Goal: Information Seeking & Learning: Learn about a topic

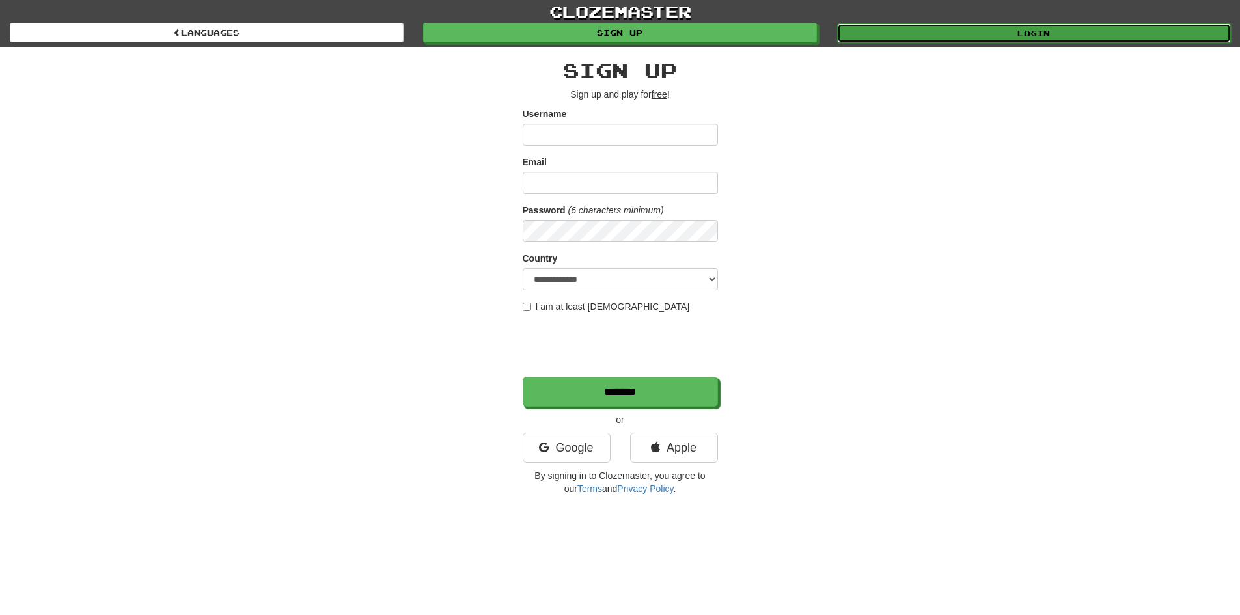
click at [865, 37] on link "Login" at bounding box center [1034, 33] width 394 height 20
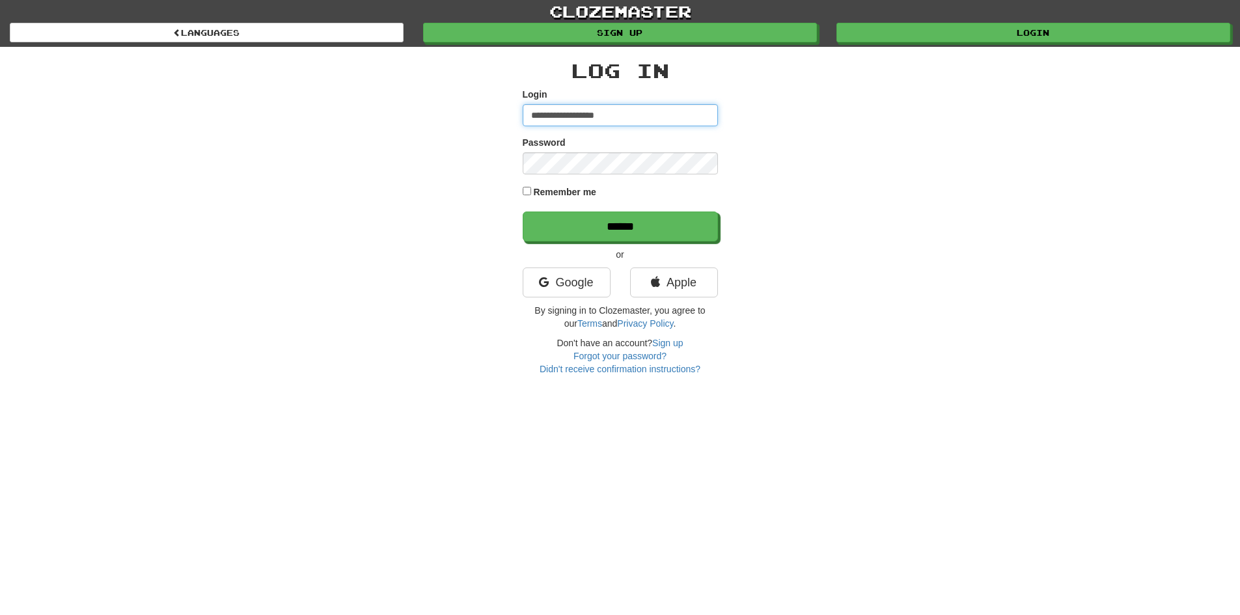
drag, startPoint x: 649, startPoint y: 119, endPoint x: 456, endPoint y: 124, distance: 192.8
click at [456, 124] on div "**********" at bounding box center [621, 211] width 762 height 329
type input "**********"
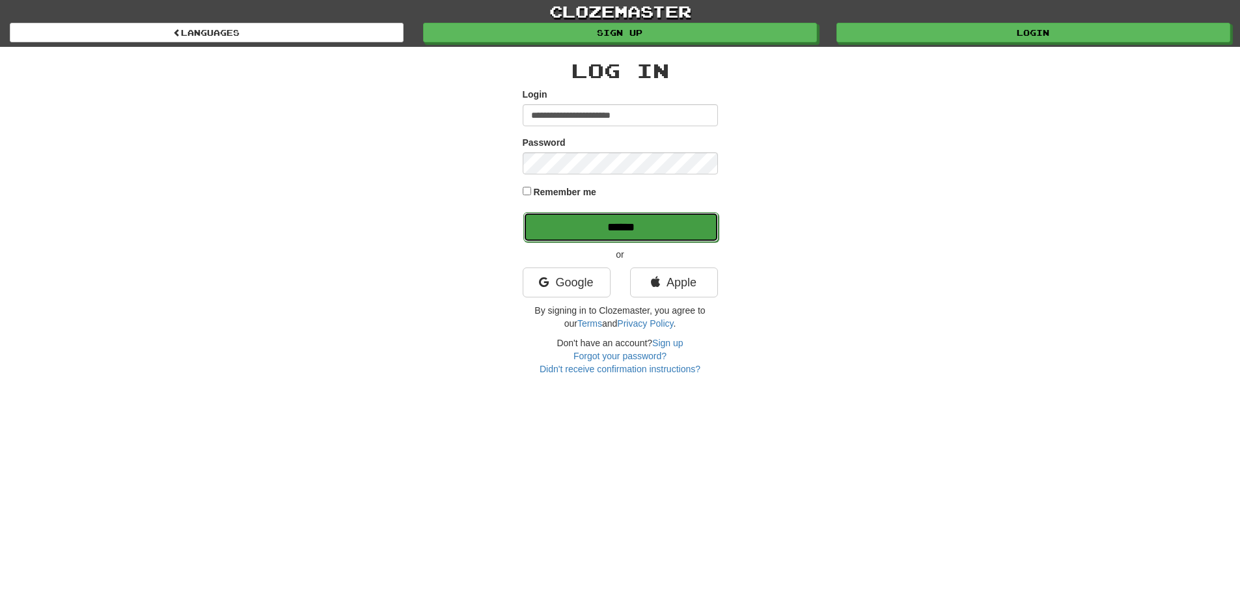
click at [641, 220] on input "******" at bounding box center [621, 227] width 195 height 30
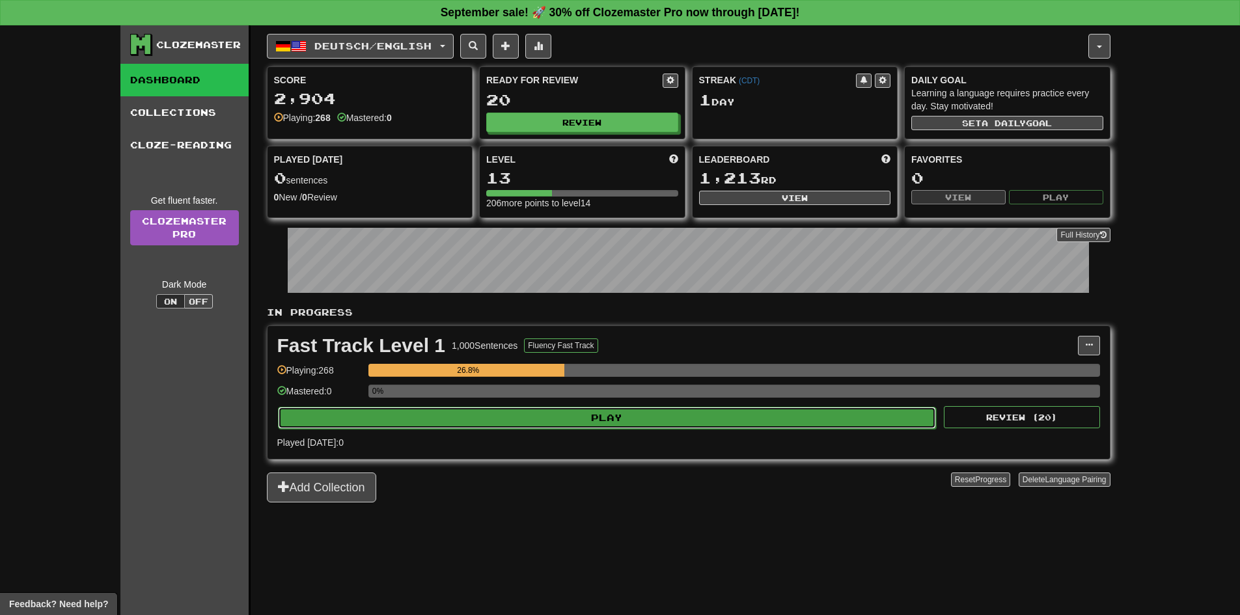
click at [797, 407] on button "Play" at bounding box center [607, 418] width 659 height 22
select select "**"
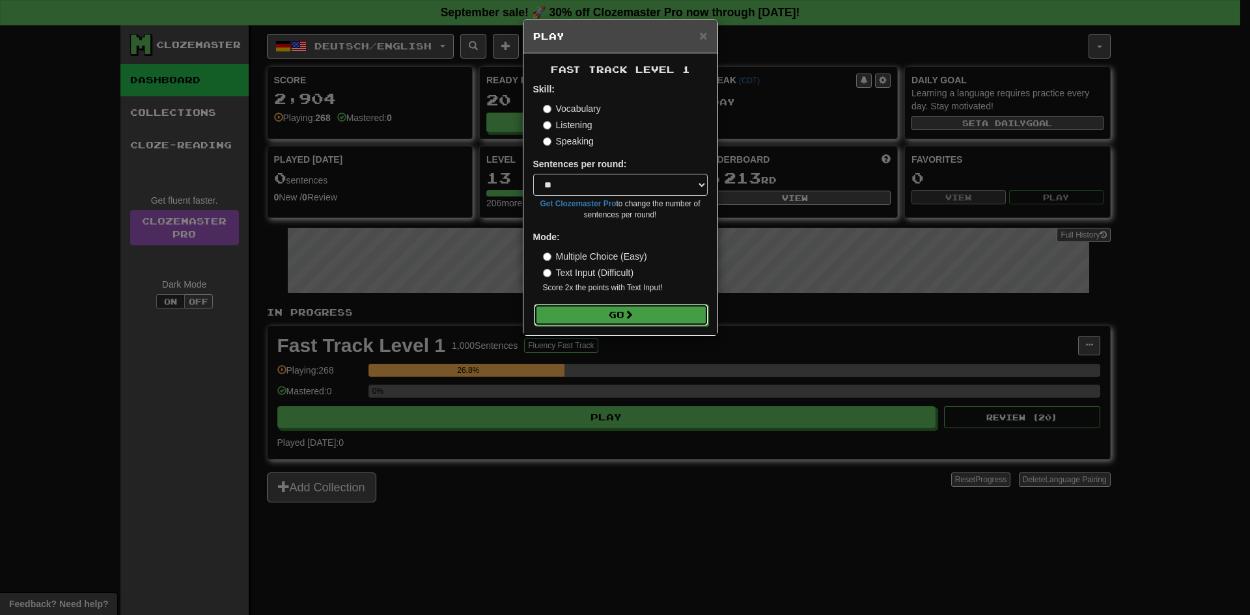
click at [686, 317] on button "Go" at bounding box center [621, 315] width 175 height 22
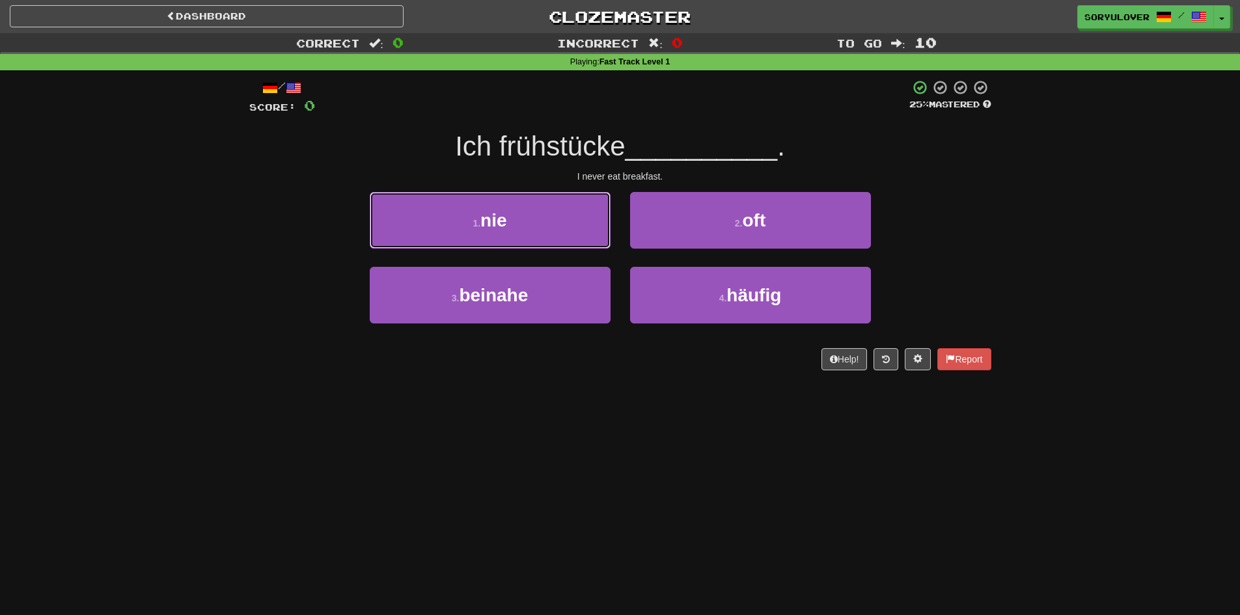
drag, startPoint x: 464, startPoint y: 225, endPoint x: 431, endPoint y: 221, distance: 32.7
click at [431, 221] on button "1 . nie" at bounding box center [490, 220] width 241 height 57
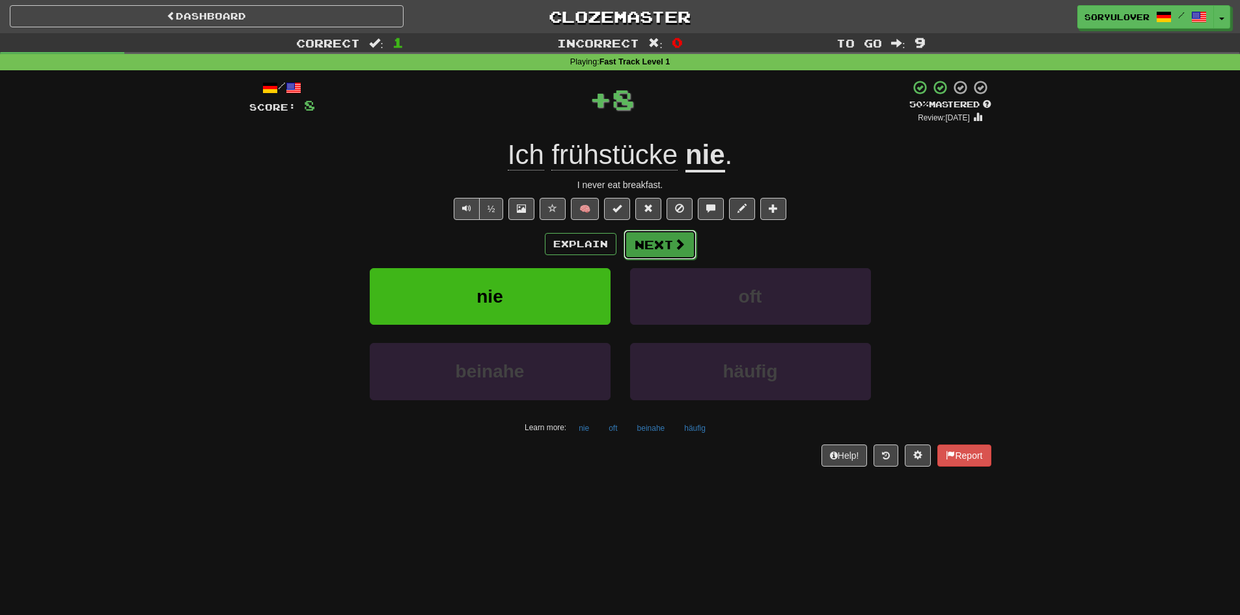
click at [649, 251] on button "Next" at bounding box center [660, 245] width 73 height 30
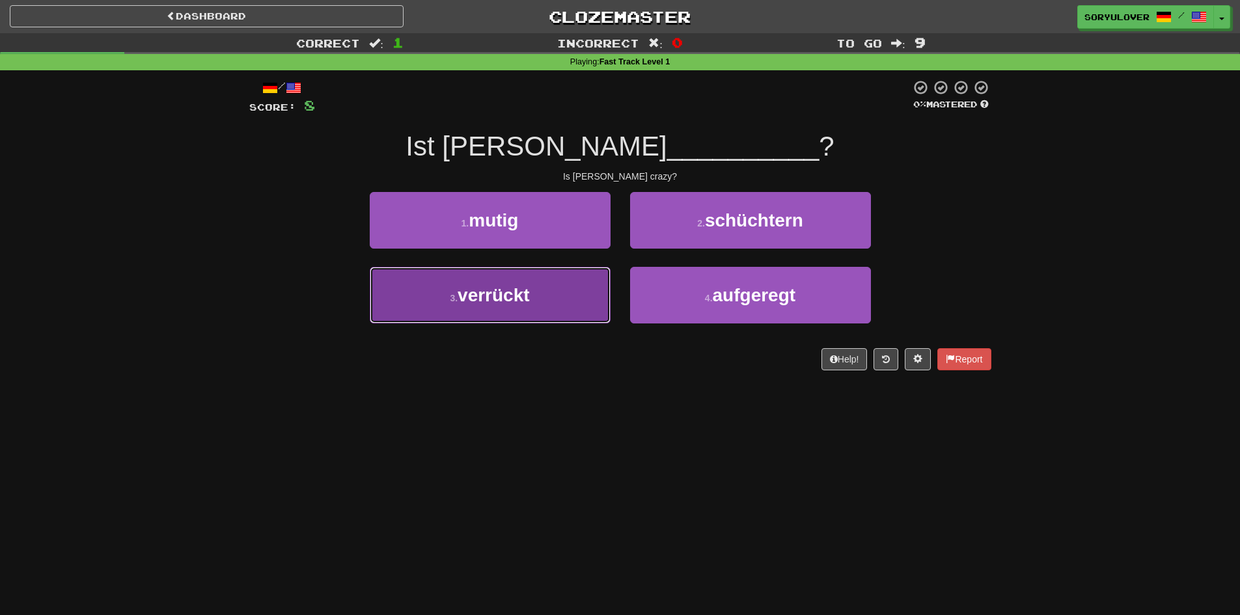
click at [578, 301] on button "3 . verrückt" at bounding box center [490, 295] width 241 height 57
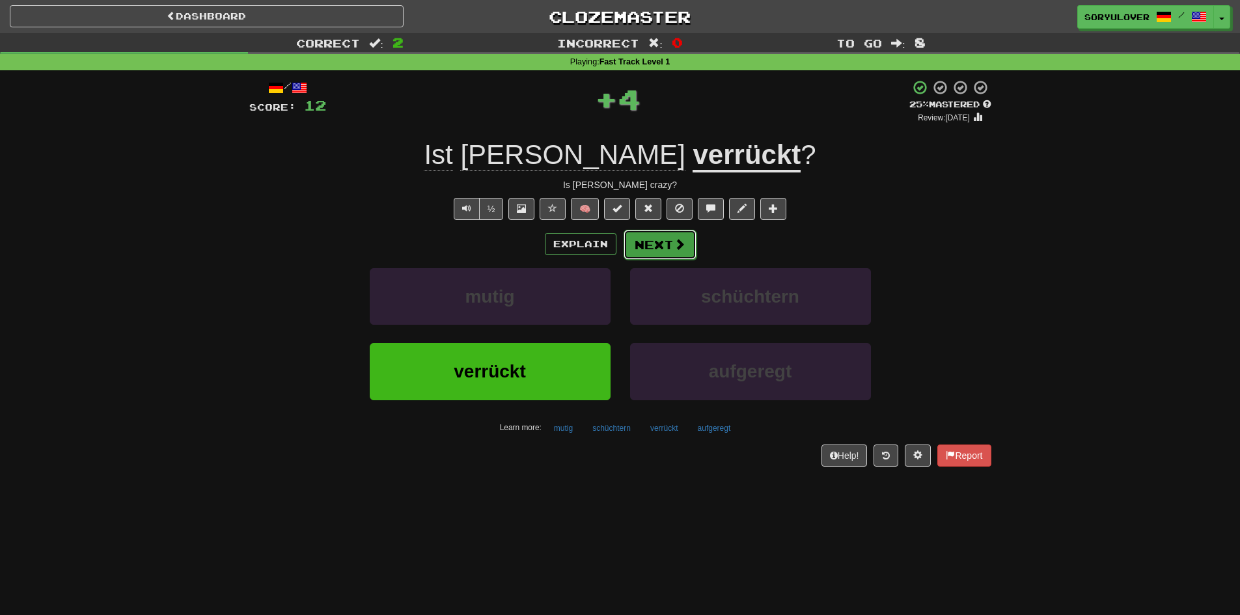
click at [663, 246] on button "Next" at bounding box center [660, 245] width 73 height 30
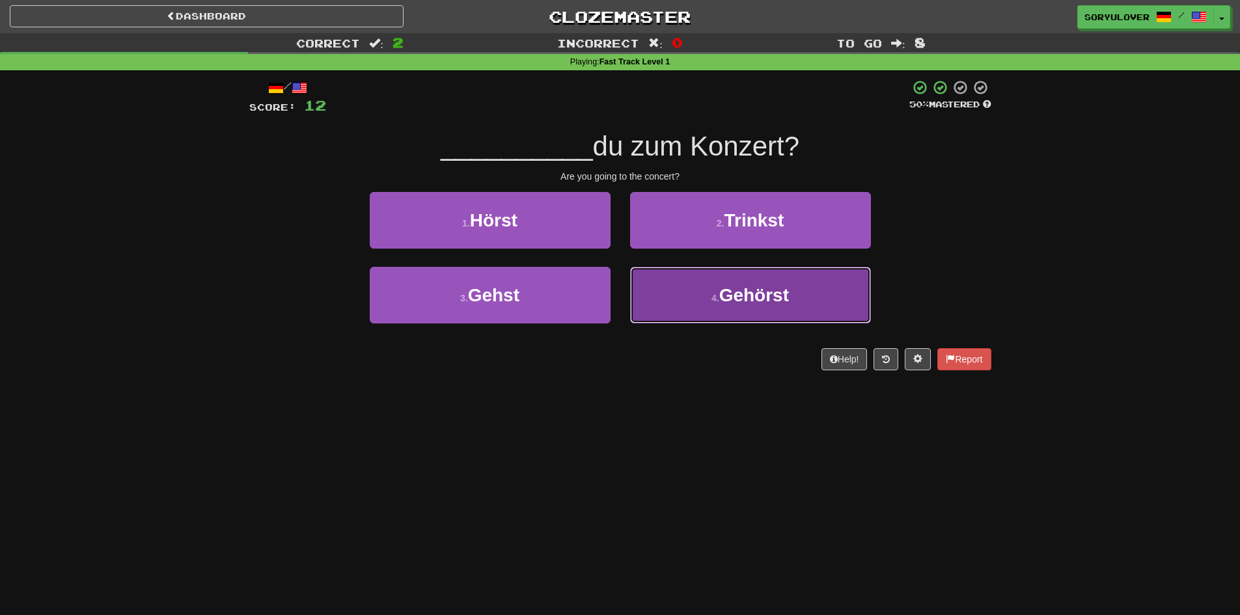
click at [669, 306] on button "4 . Gehörst" at bounding box center [750, 295] width 241 height 57
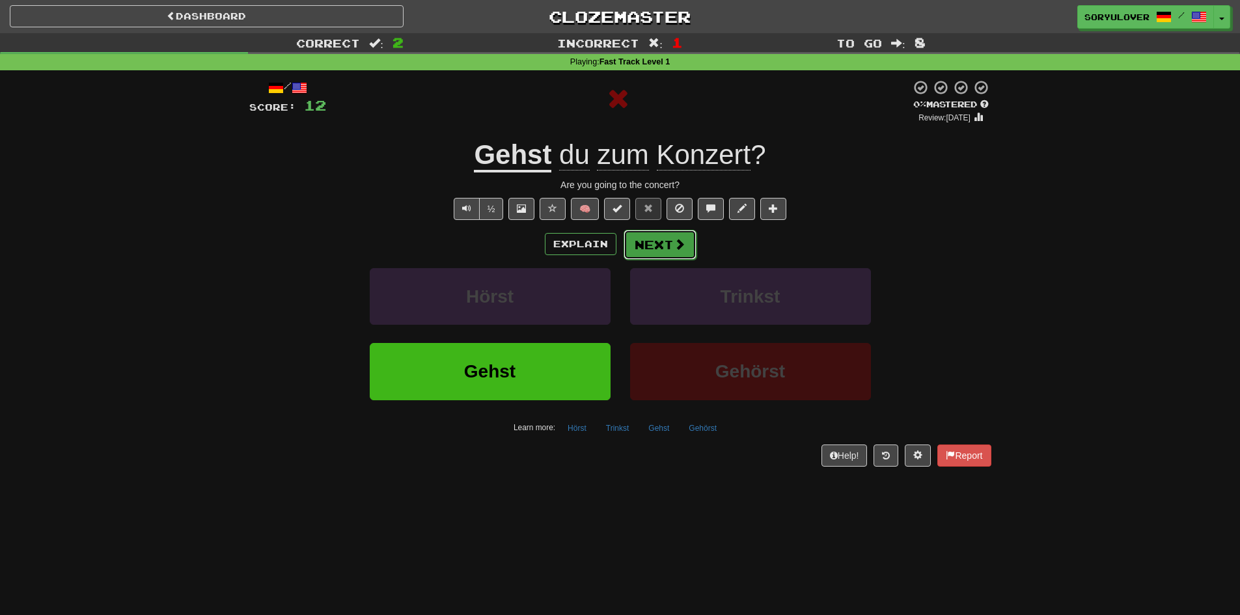
click at [643, 245] on button "Next" at bounding box center [660, 245] width 73 height 30
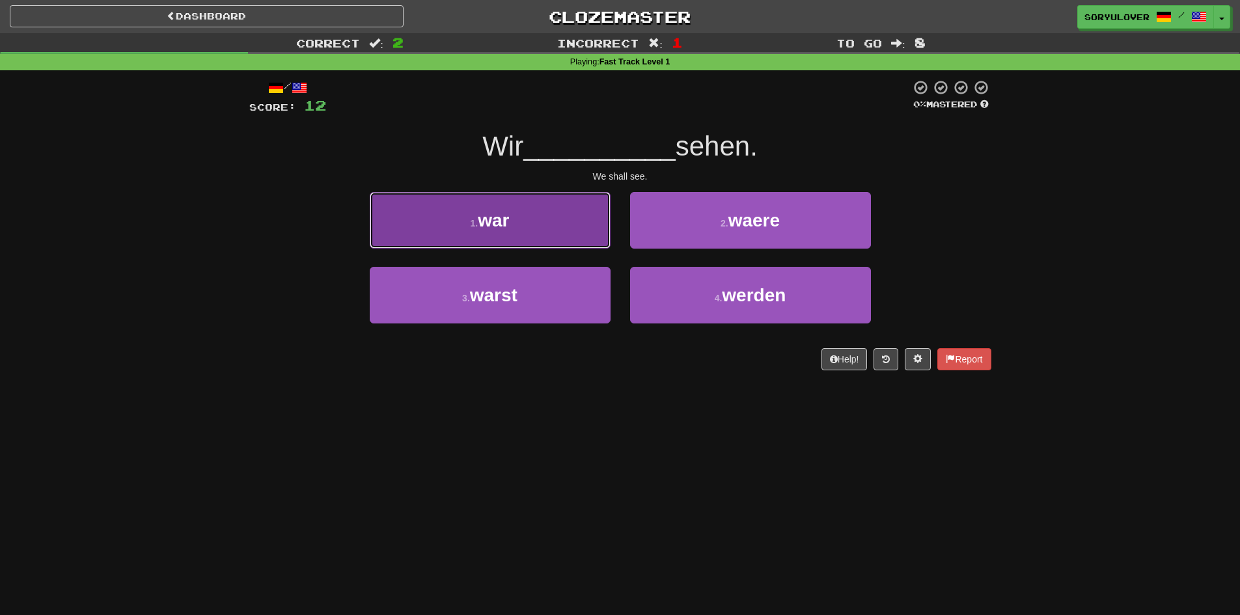
click at [584, 232] on button "1 . war" at bounding box center [490, 220] width 241 height 57
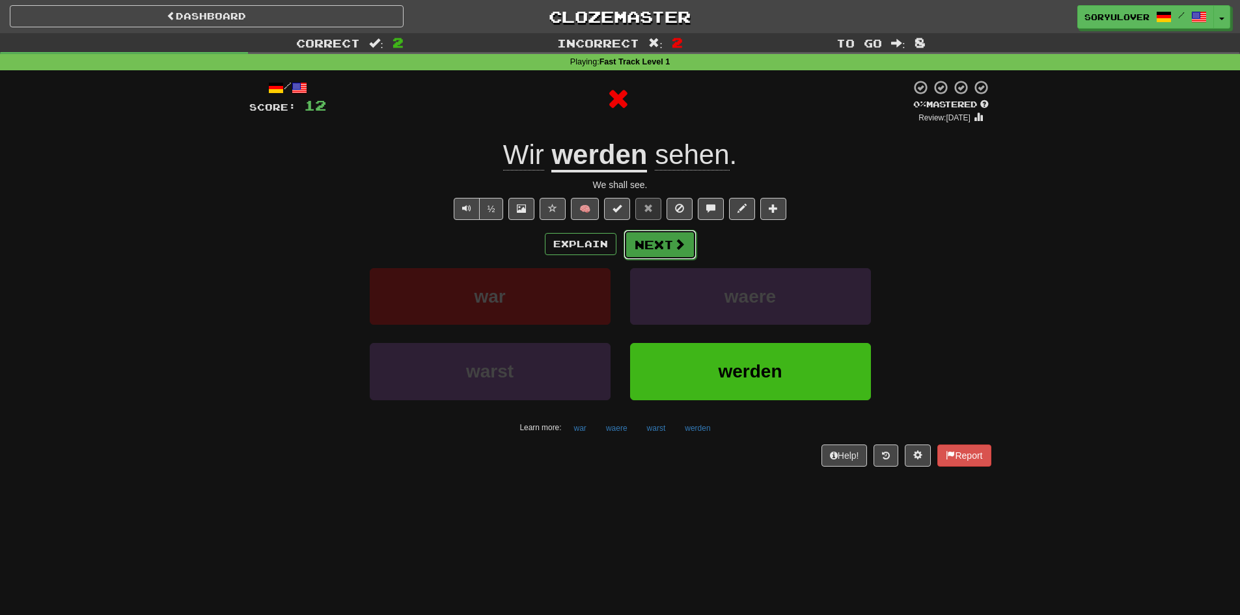
click at [628, 245] on button "Next" at bounding box center [660, 245] width 73 height 30
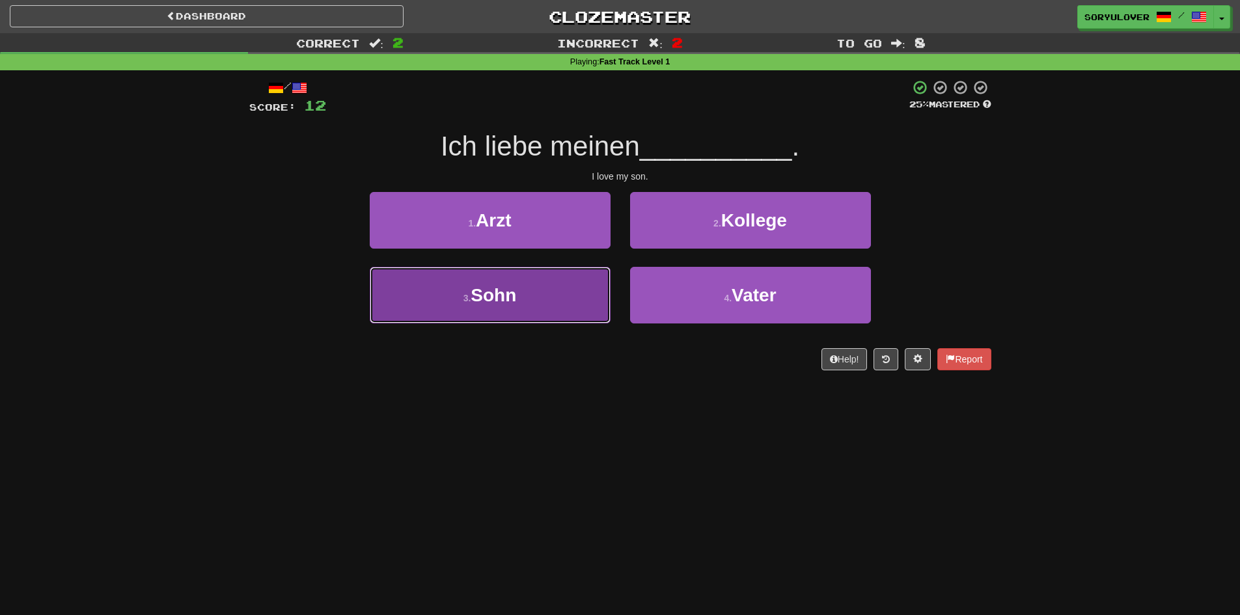
click at [581, 297] on button "3 . Sohn" at bounding box center [490, 295] width 241 height 57
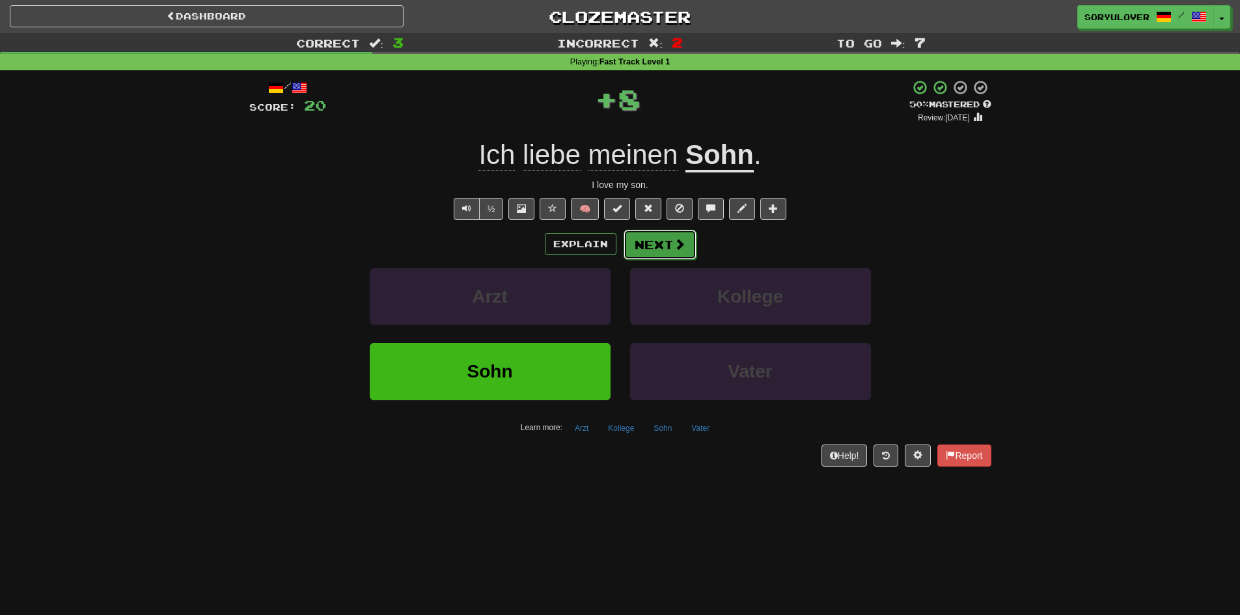
click at [645, 246] on button "Next" at bounding box center [660, 245] width 73 height 30
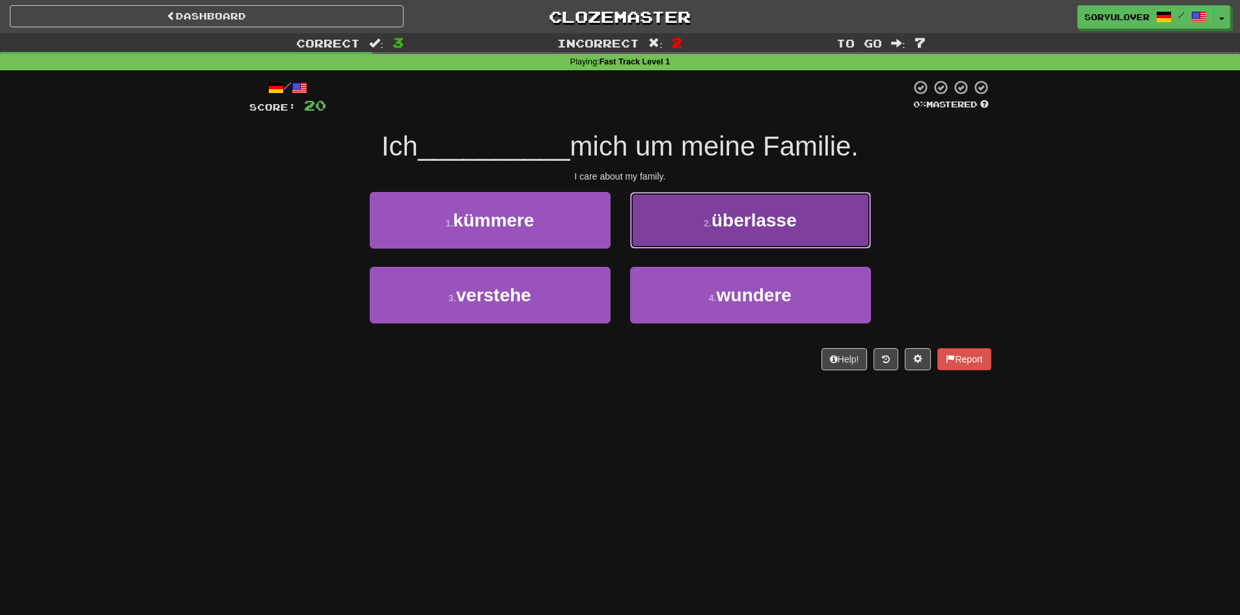
click at [650, 227] on button "2 . überlasse" at bounding box center [750, 220] width 241 height 57
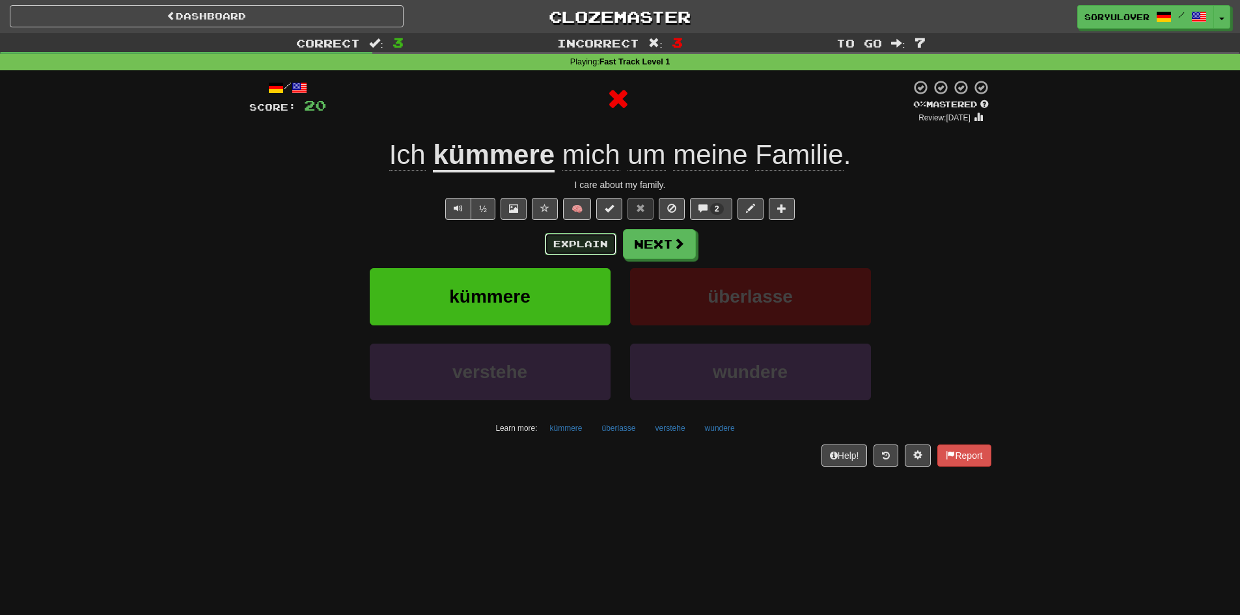
click at [564, 242] on button "Explain" at bounding box center [581, 244] width 72 height 22
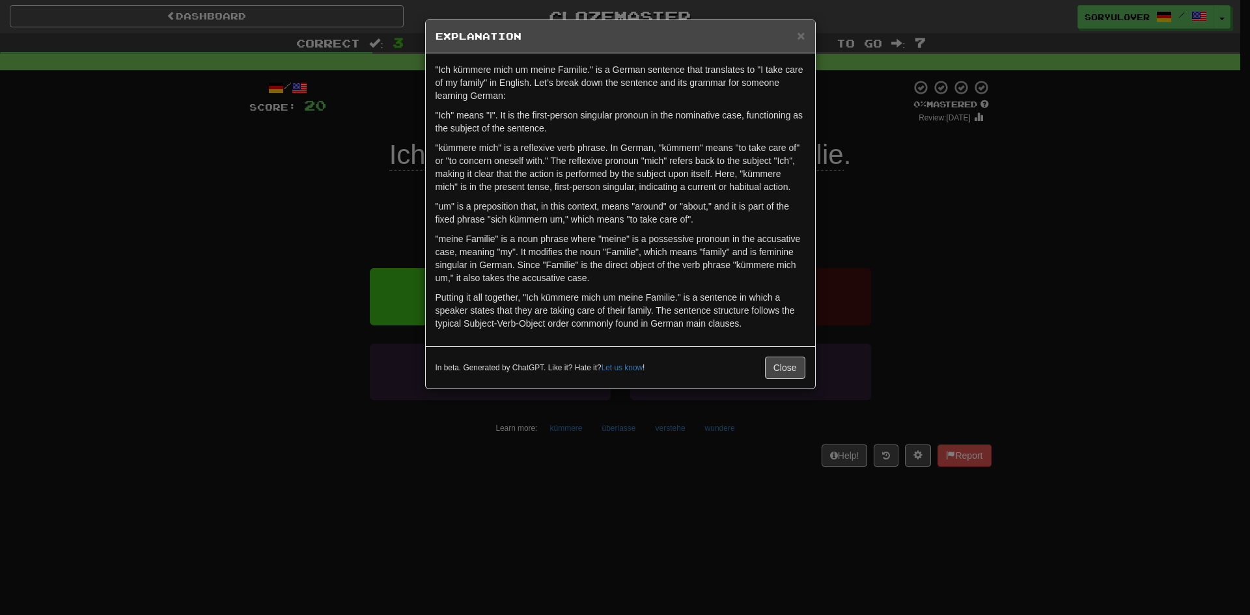
click at [343, 214] on div "× Explanation "Ich kümmere mich um meine Familie." is a German sentence that tr…" at bounding box center [625, 307] width 1250 height 615
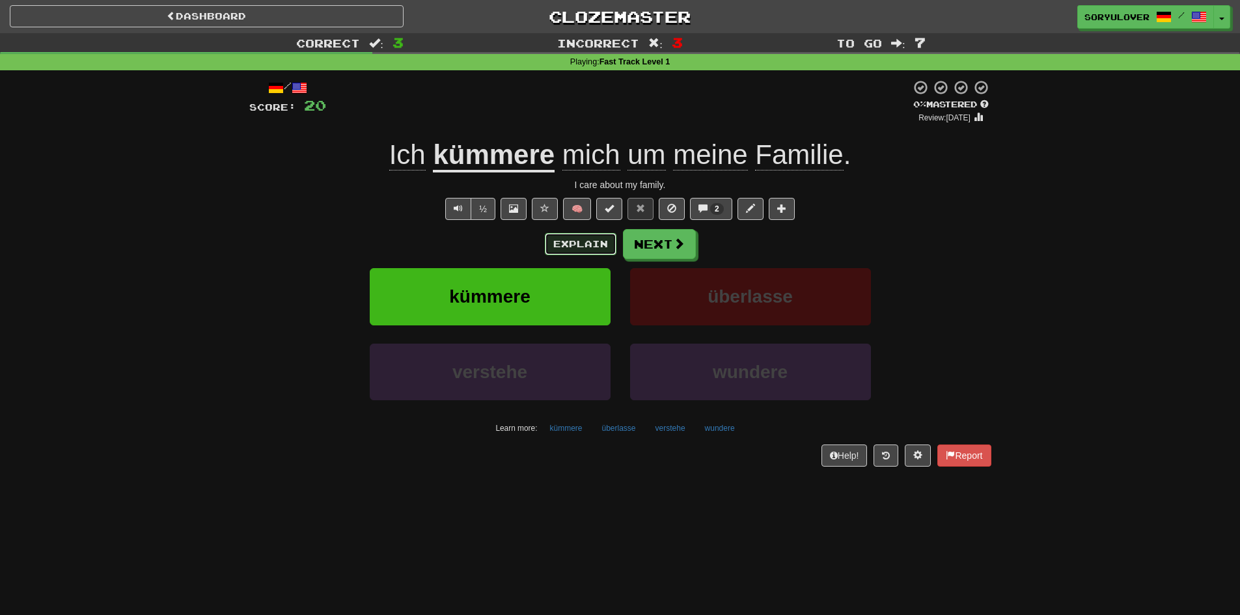
click at [562, 240] on button "Explain" at bounding box center [581, 244] width 72 height 22
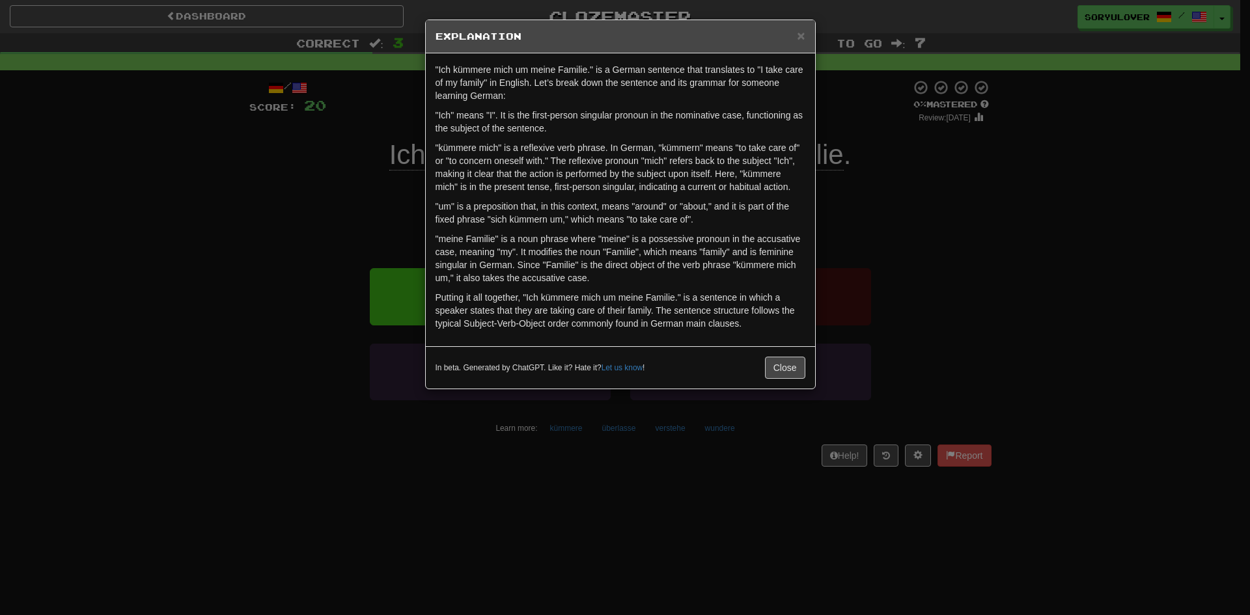
click at [335, 201] on div "× Explanation "Ich kümmere mich um meine Familie." is a German sentence that tr…" at bounding box center [625, 307] width 1250 height 615
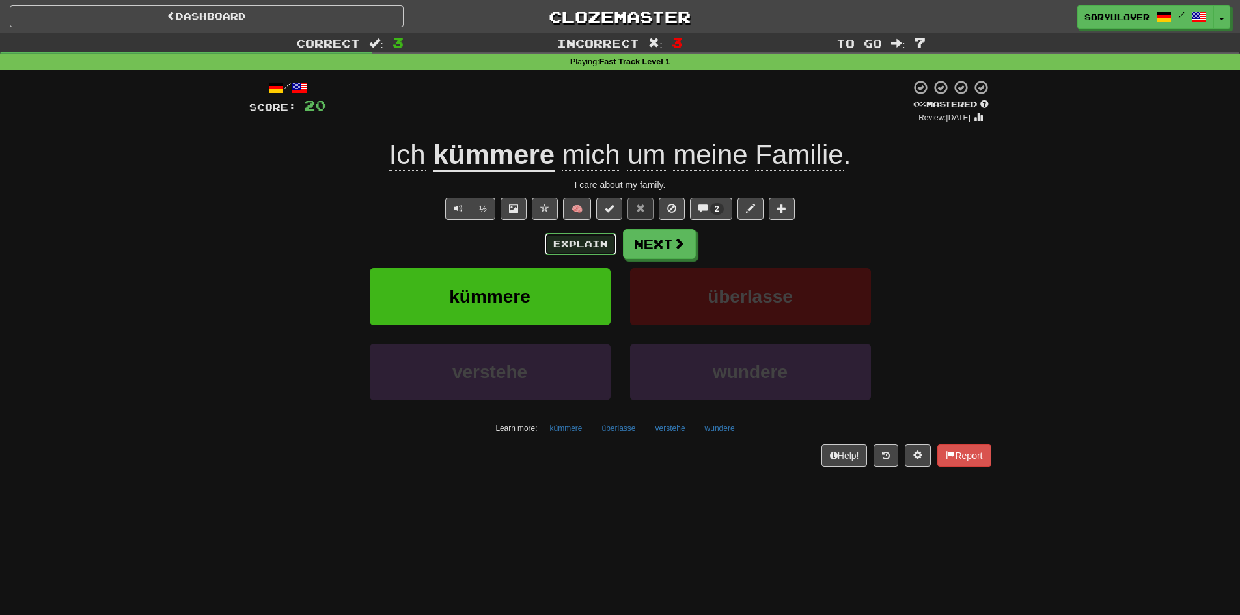
click at [585, 242] on button "Explain" at bounding box center [581, 244] width 72 height 22
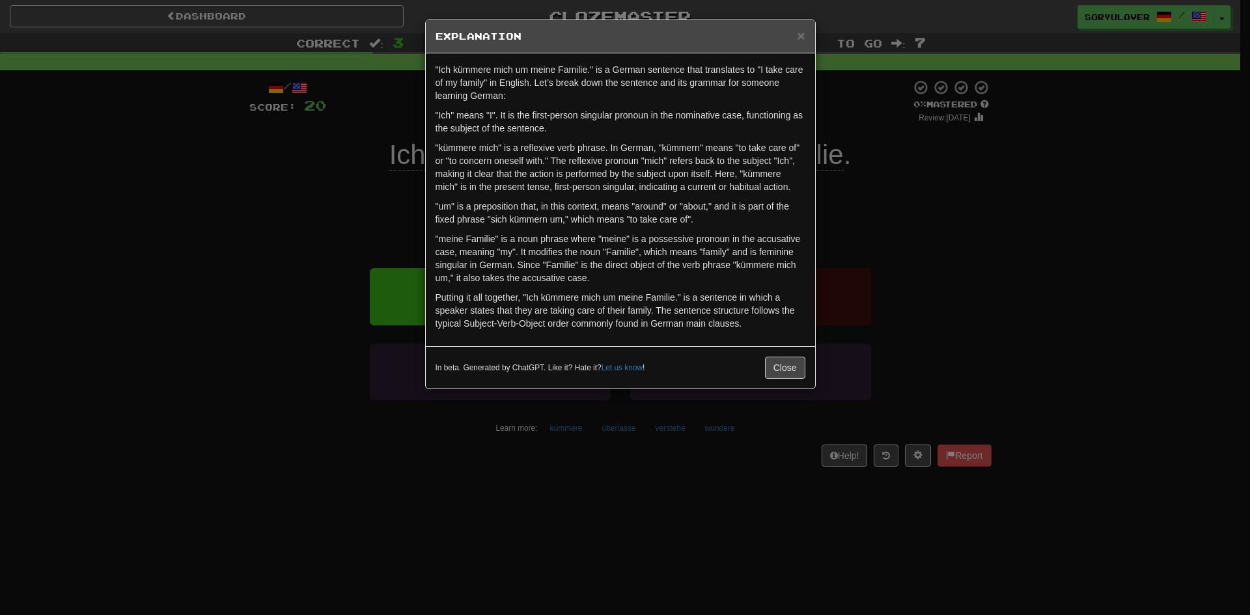
click at [313, 260] on div "× Explanation "Ich kümmere mich um meine Familie." is a German sentence that tr…" at bounding box center [625, 307] width 1250 height 615
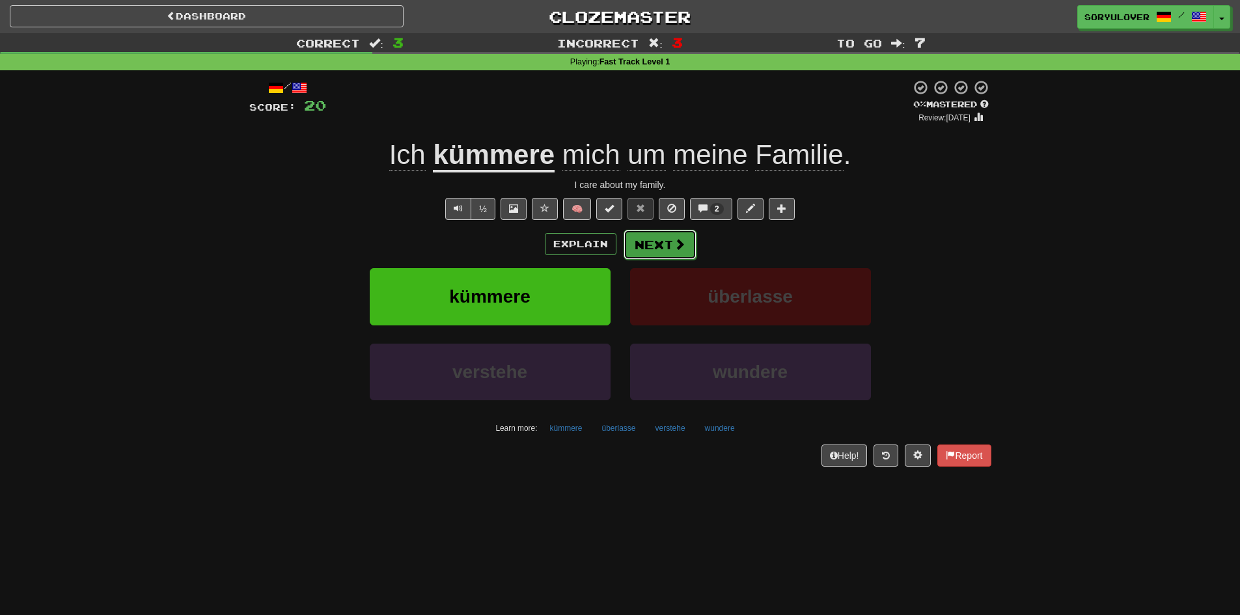
click at [634, 240] on button "Next" at bounding box center [660, 245] width 73 height 30
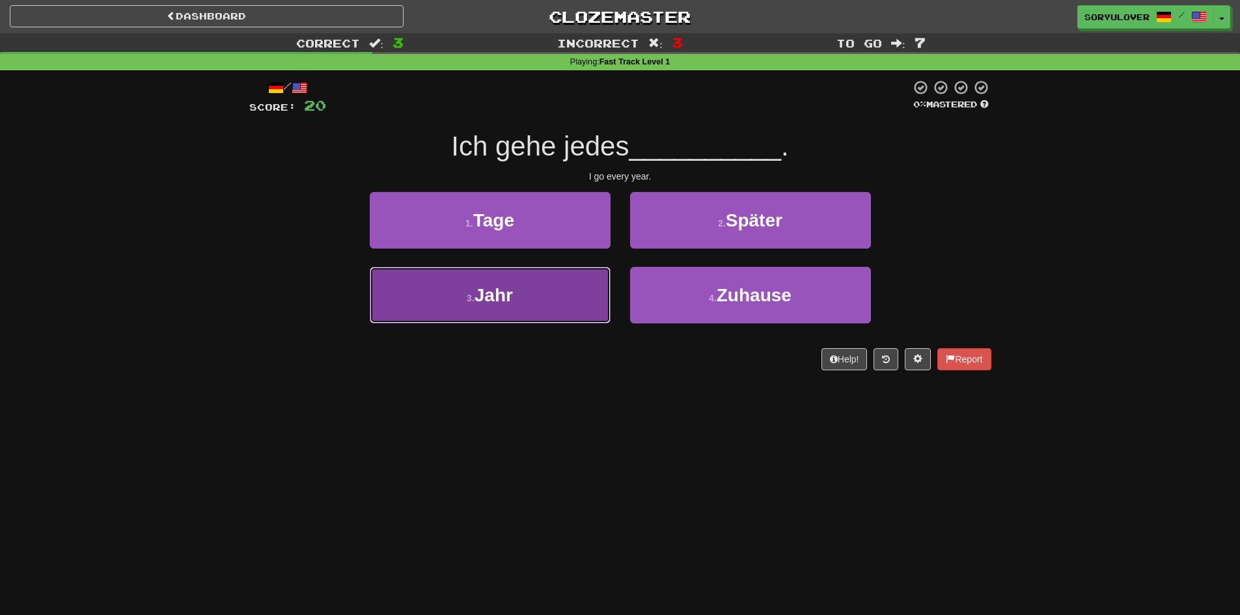
click at [565, 303] on button "3 . Jahr" at bounding box center [490, 295] width 241 height 57
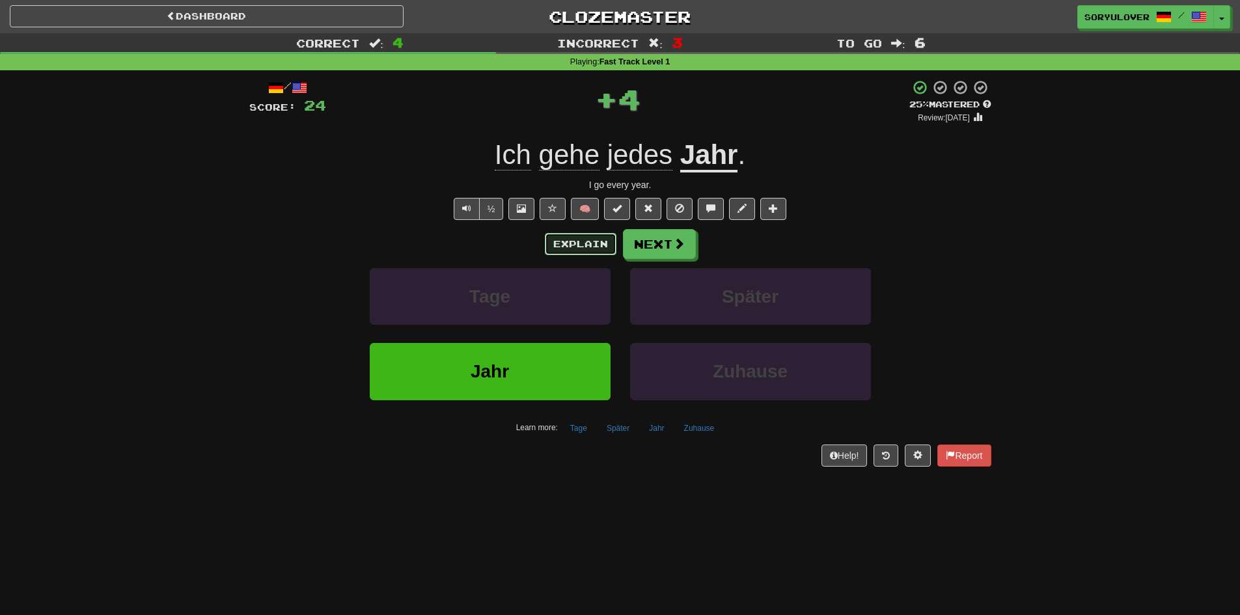
click at [595, 242] on button "Explain" at bounding box center [581, 244] width 72 height 22
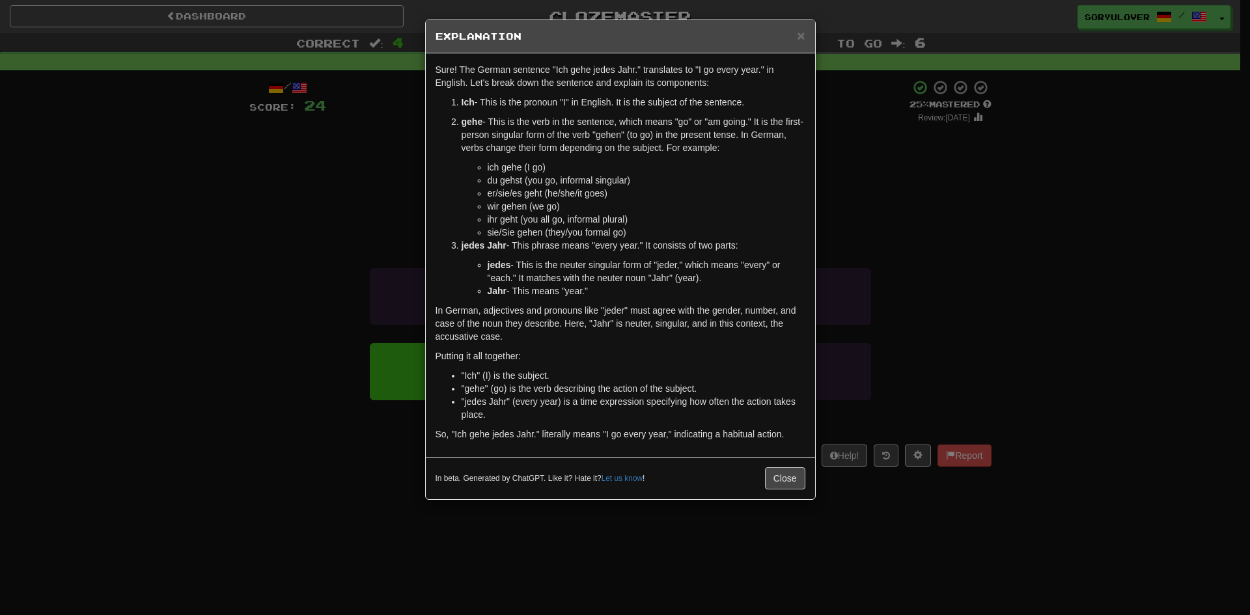
click at [395, 240] on div "× Explanation Sure! The German sentence "Ich gehe jedes Jahr." translates to "I…" at bounding box center [625, 307] width 1250 height 615
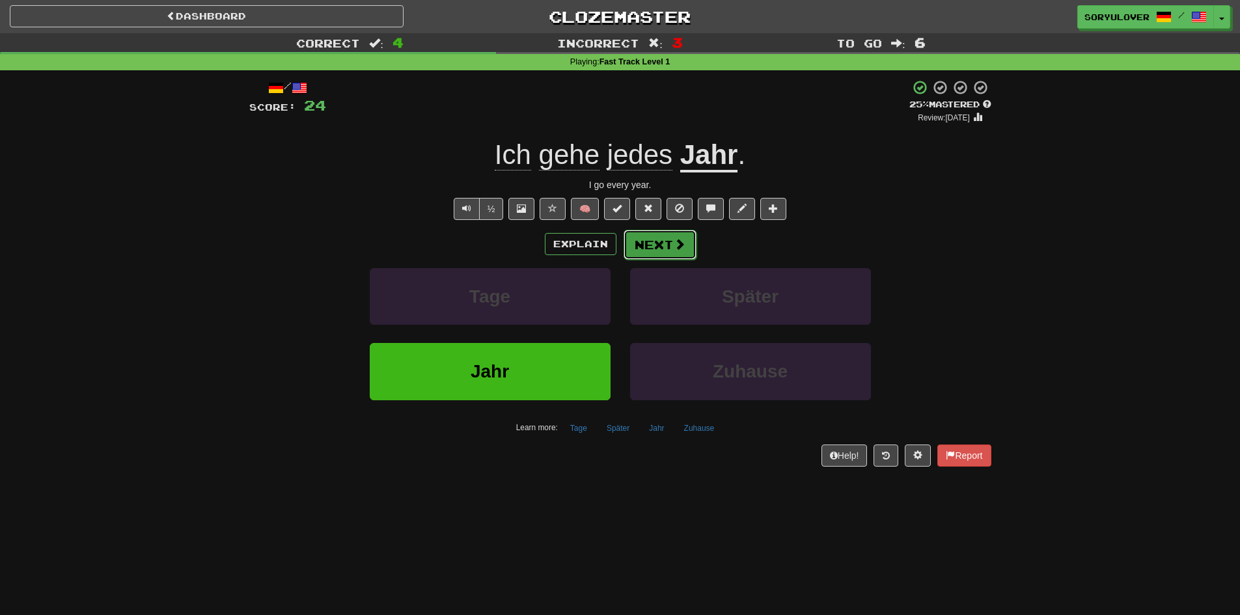
click at [654, 243] on button "Next" at bounding box center [660, 245] width 73 height 30
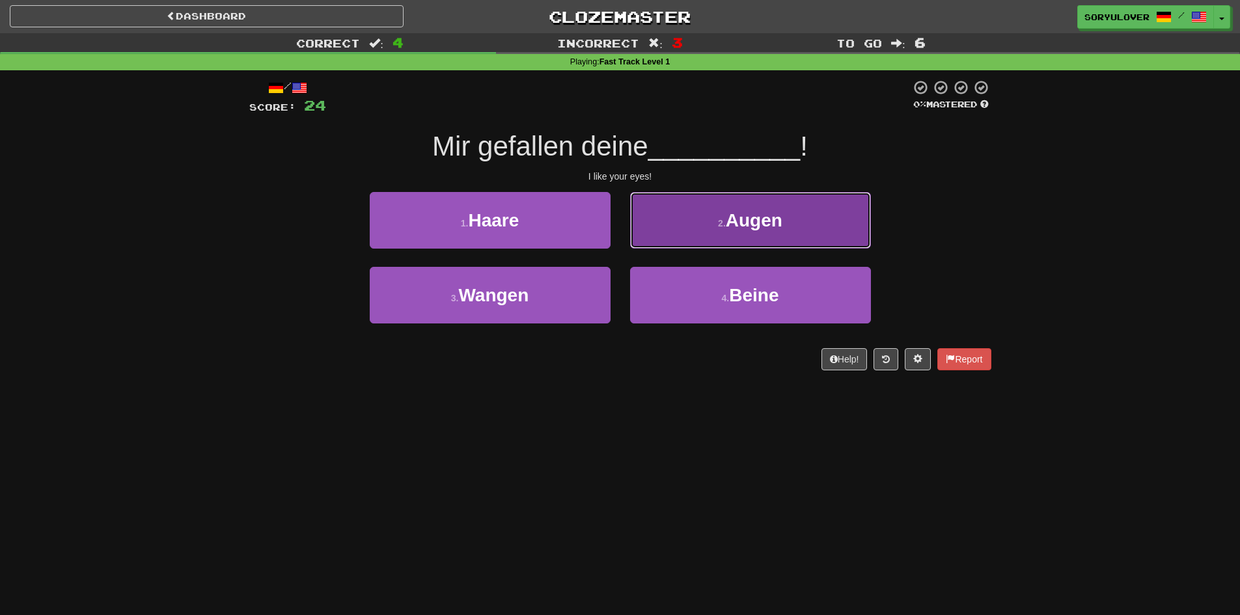
click at [686, 231] on button "2 . Augen" at bounding box center [750, 220] width 241 height 57
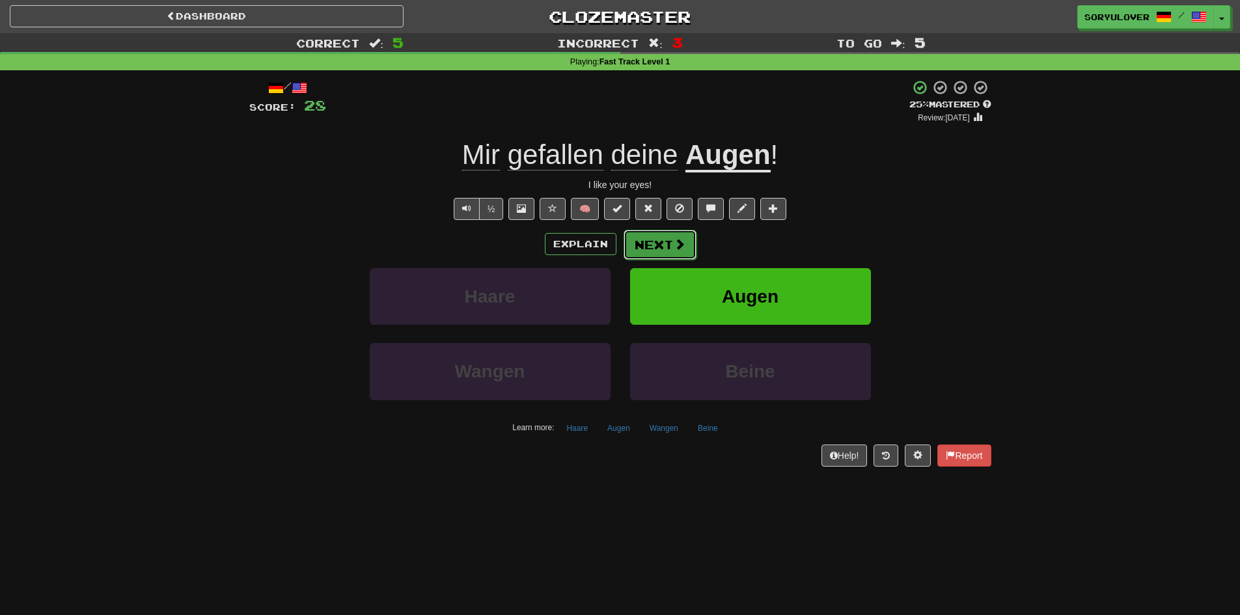
click at [624, 236] on button "Next" at bounding box center [660, 245] width 73 height 30
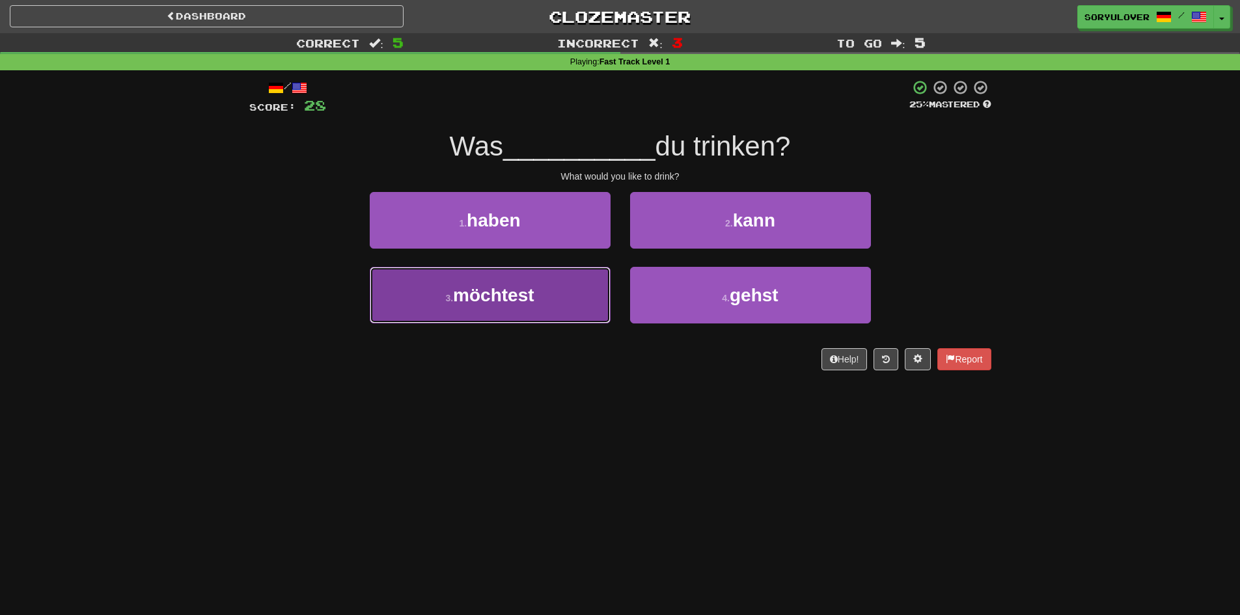
click at [553, 293] on button "3 . möchtest" at bounding box center [490, 295] width 241 height 57
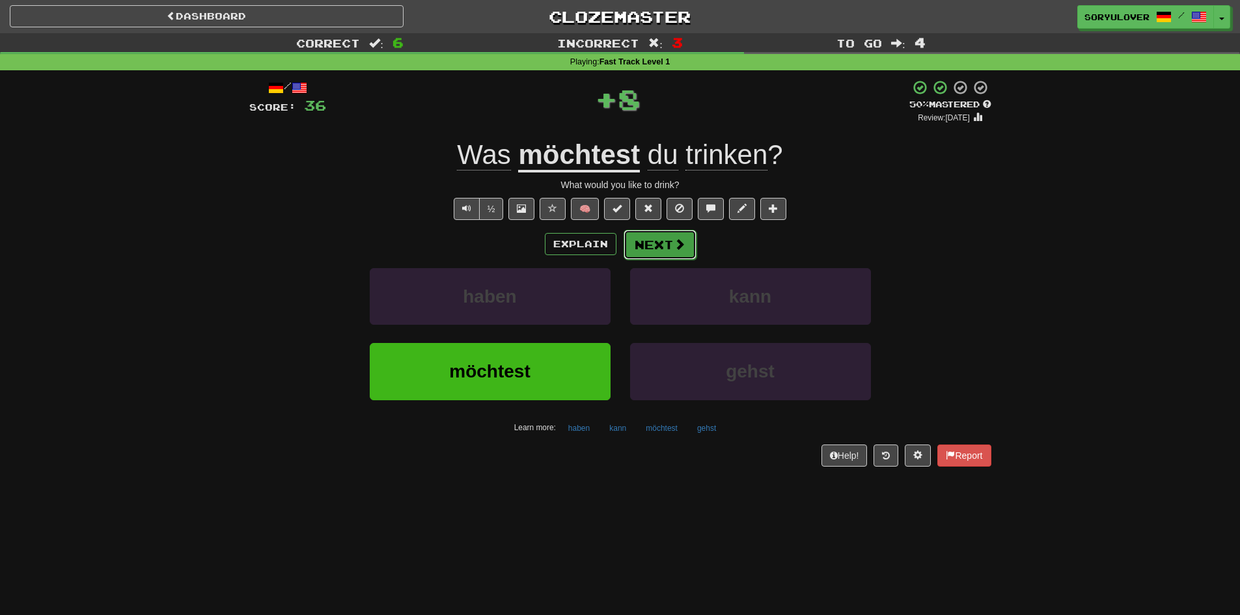
click at [645, 242] on button "Next" at bounding box center [660, 245] width 73 height 30
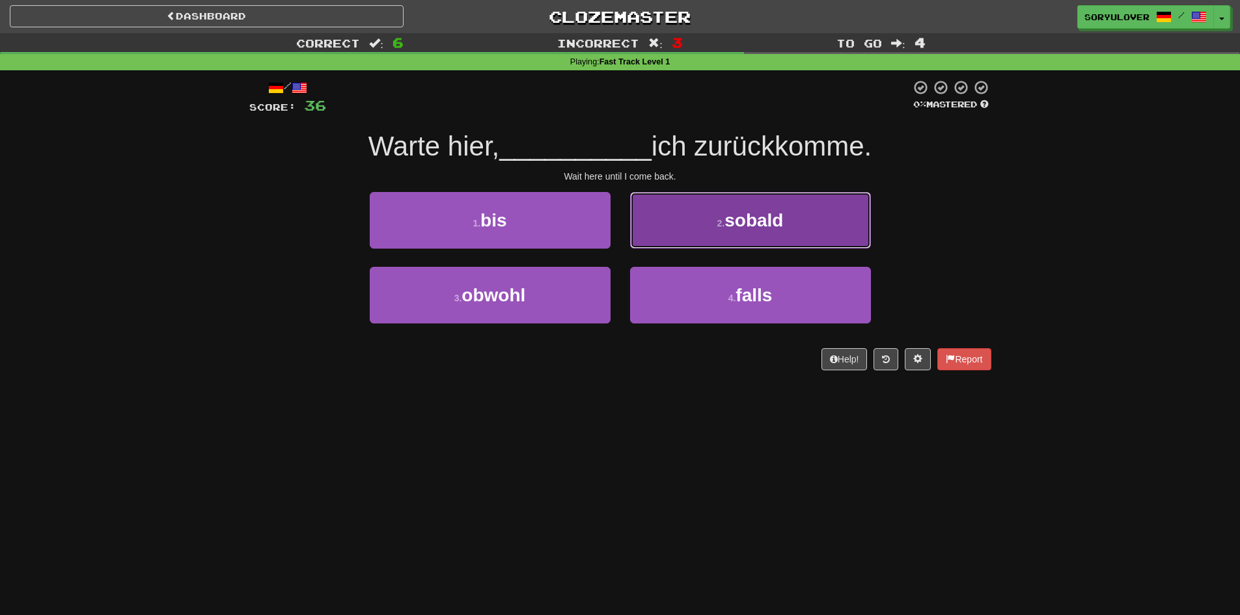
click at [641, 232] on button "2 . sobald" at bounding box center [750, 220] width 241 height 57
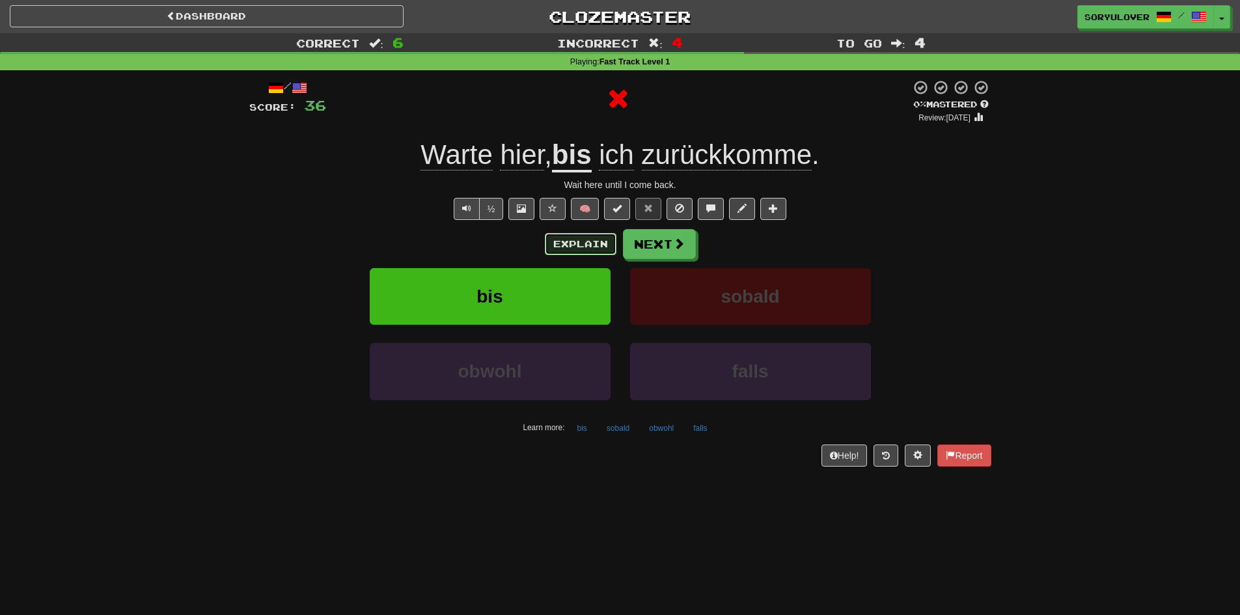
click at [602, 245] on button "Explain" at bounding box center [581, 244] width 72 height 22
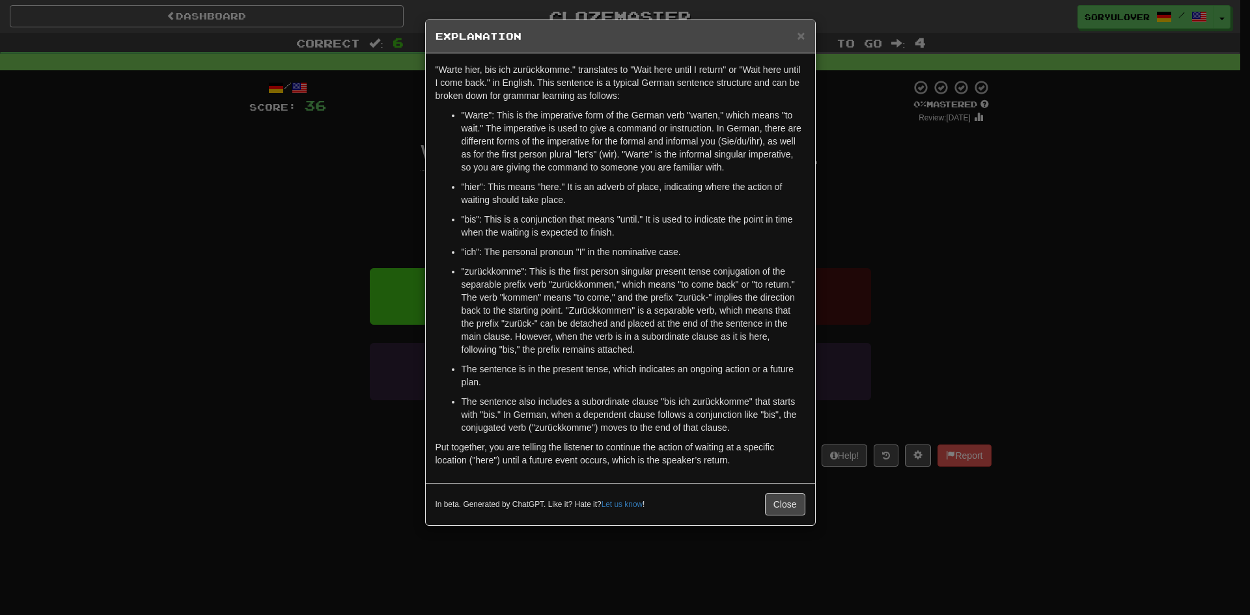
click at [338, 240] on div "× Explanation "Warte hier, bis ich zurückkomme." translates to "Wait here until…" at bounding box center [625, 307] width 1250 height 615
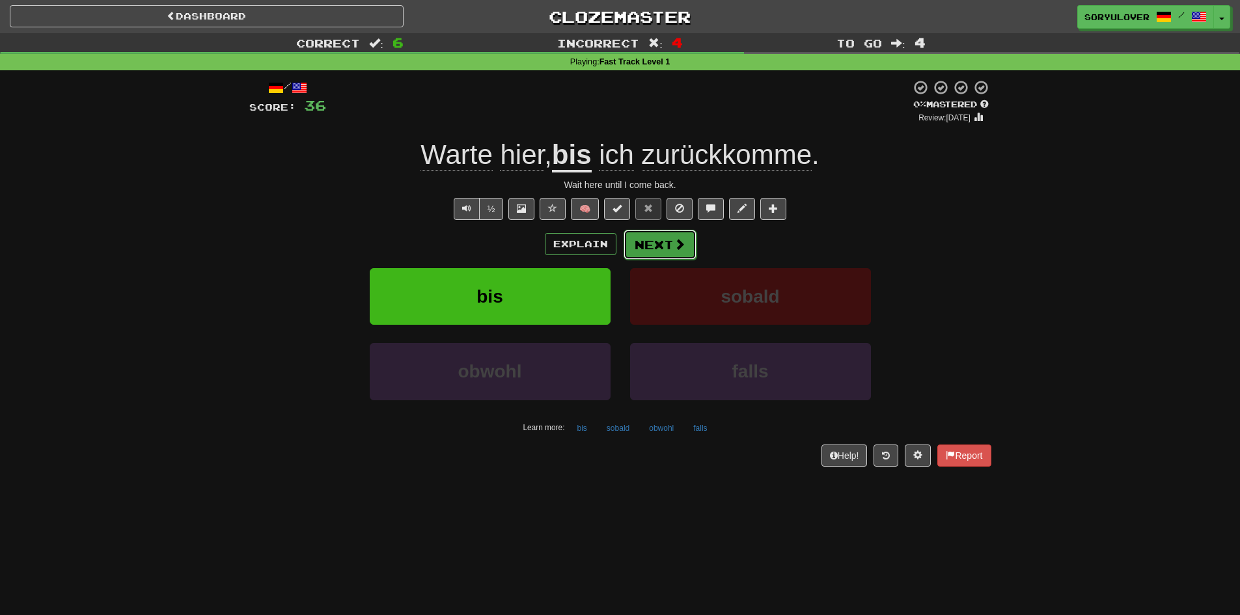
click at [648, 242] on button "Next" at bounding box center [660, 245] width 73 height 30
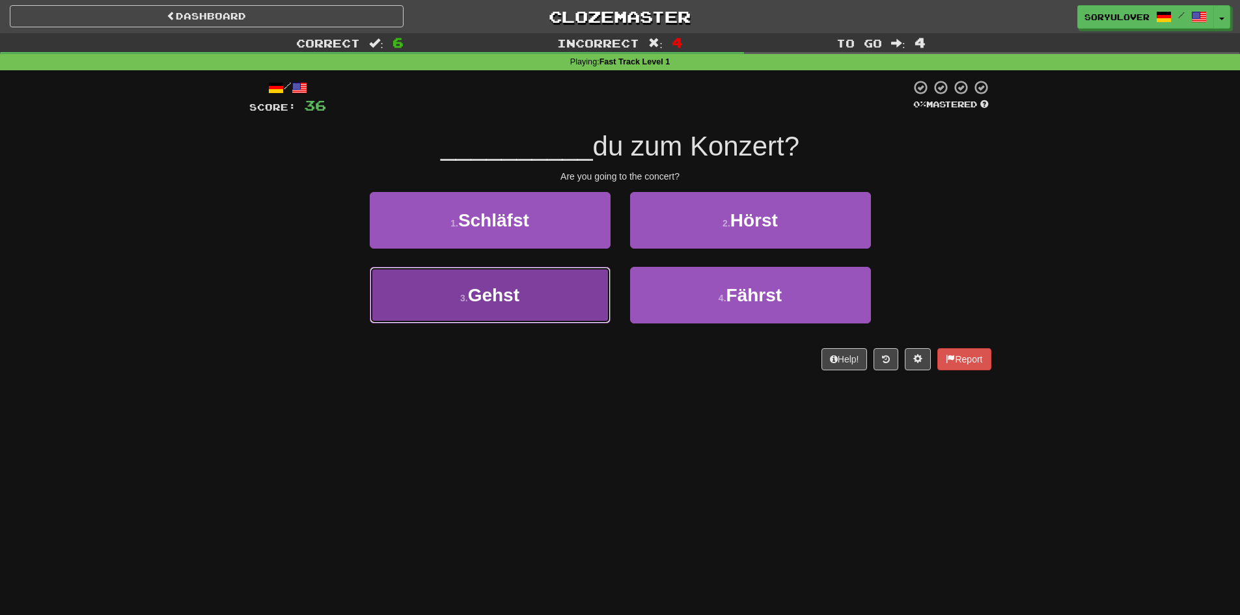
click at [581, 294] on button "3 . Gehst" at bounding box center [490, 295] width 241 height 57
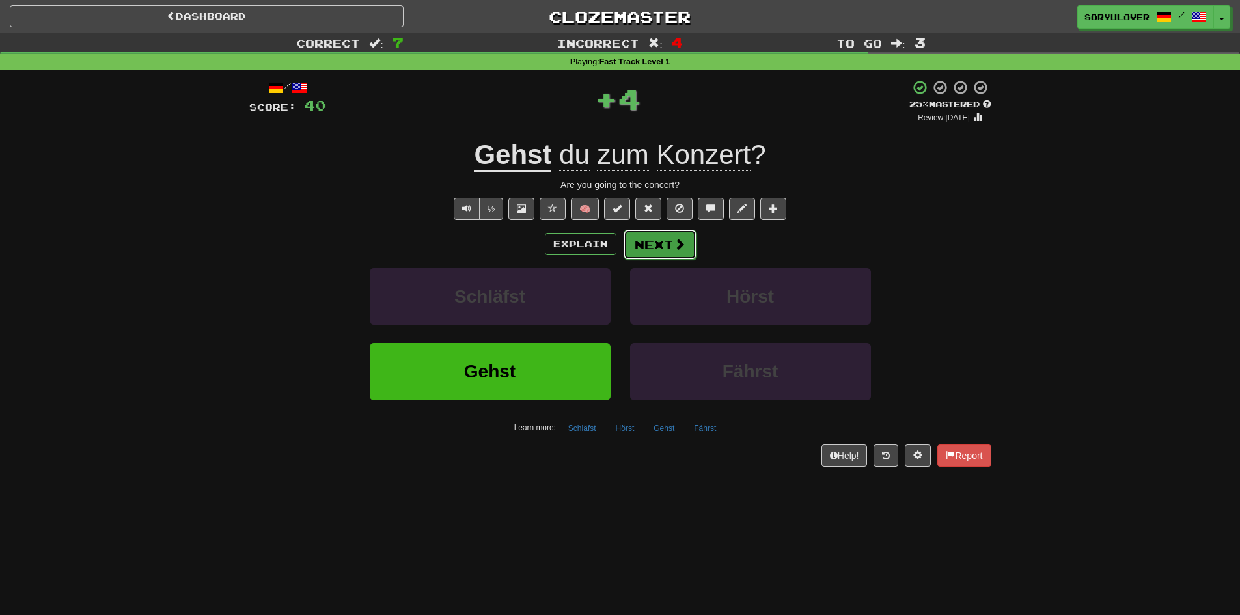
click at [652, 239] on button "Next" at bounding box center [660, 245] width 73 height 30
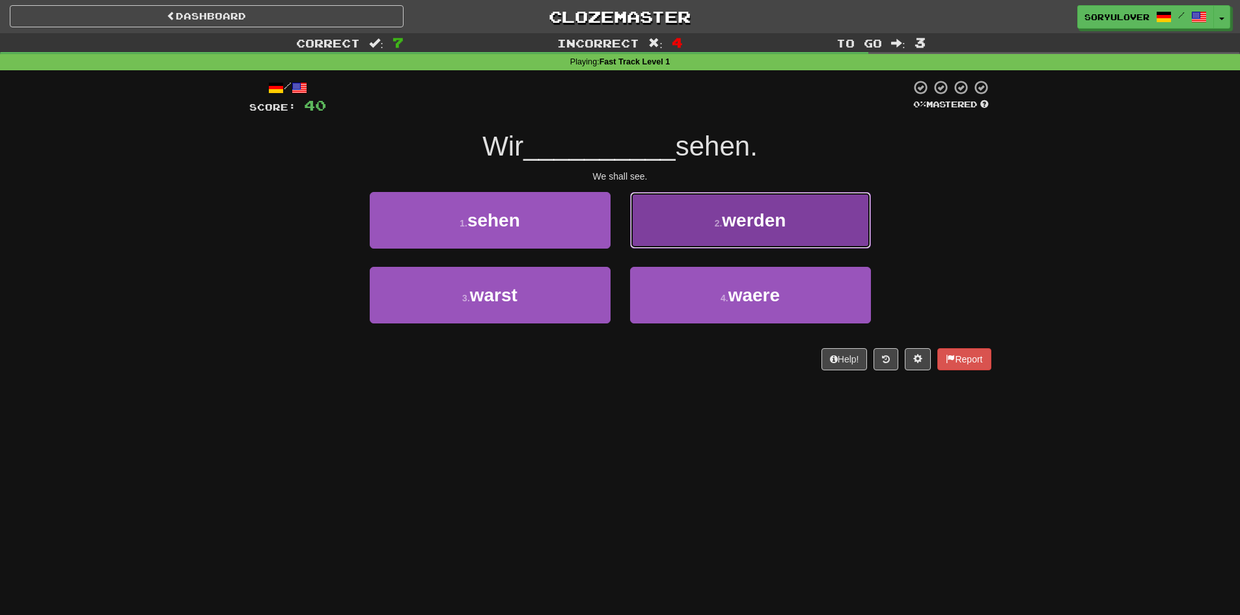
click at [673, 229] on button "2 . werden" at bounding box center [750, 220] width 241 height 57
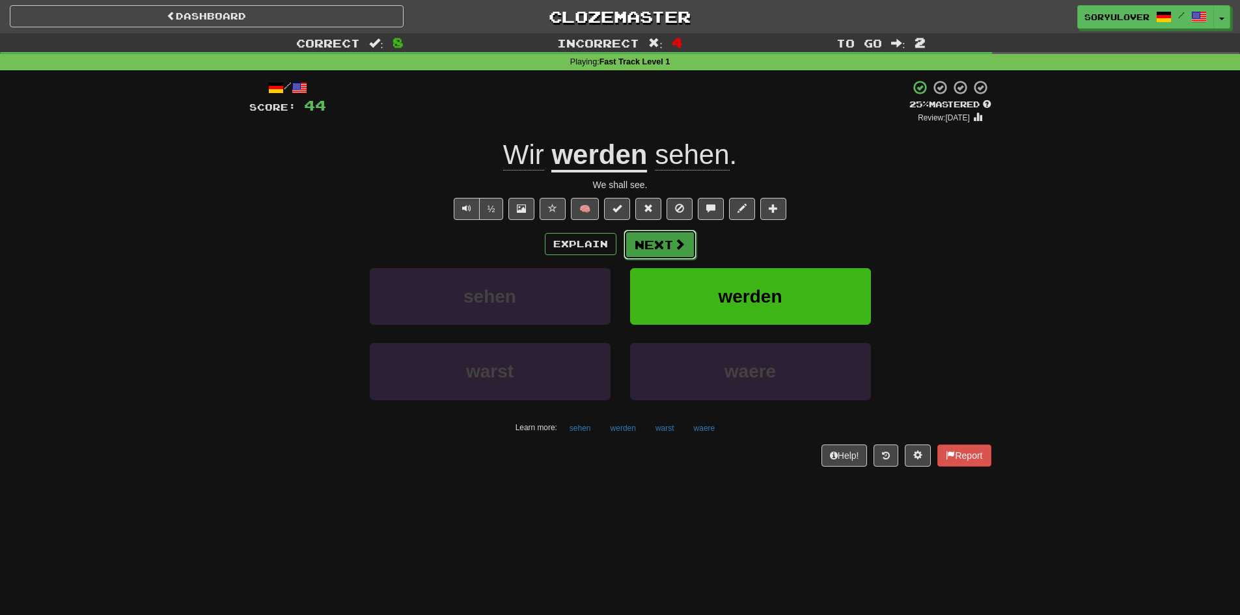
click at [647, 250] on button "Next" at bounding box center [660, 245] width 73 height 30
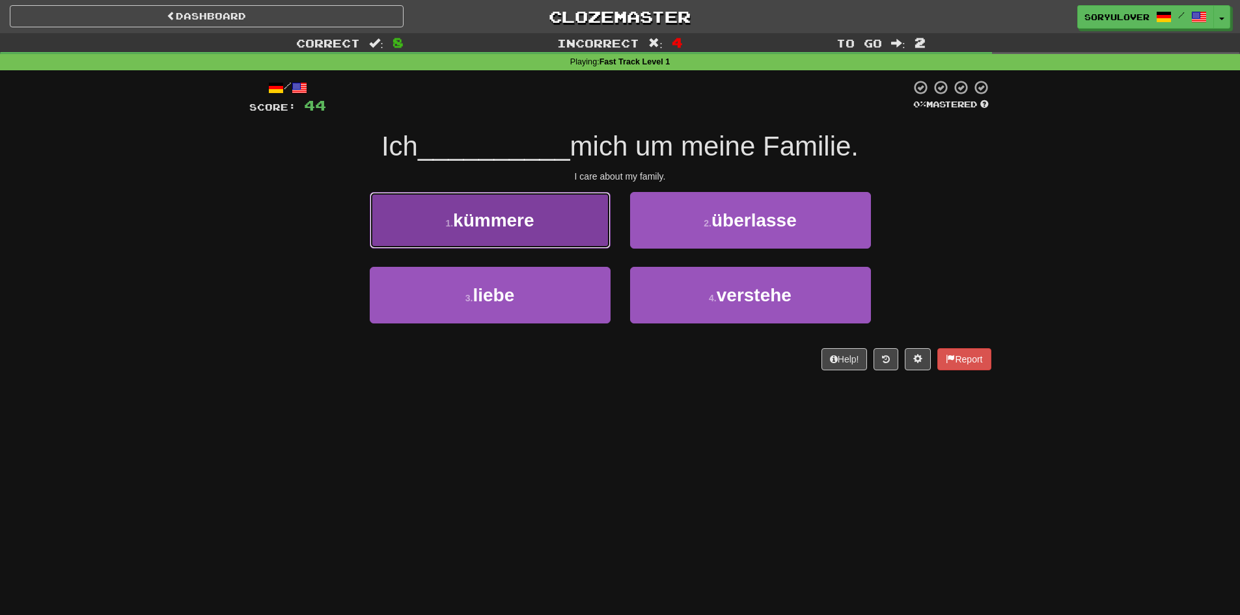
click at [540, 239] on button "1 . kümmere" at bounding box center [490, 220] width 241 height 57
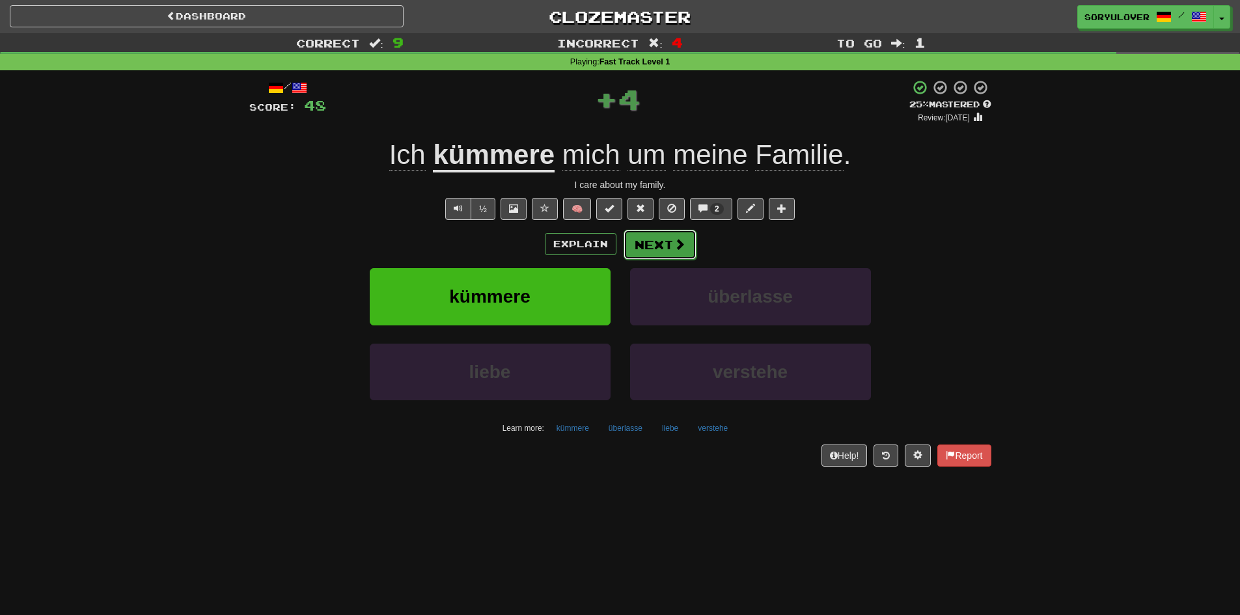
click at [651, 239] on button "Next" at bounding box center [660, 245] width 73 height 30
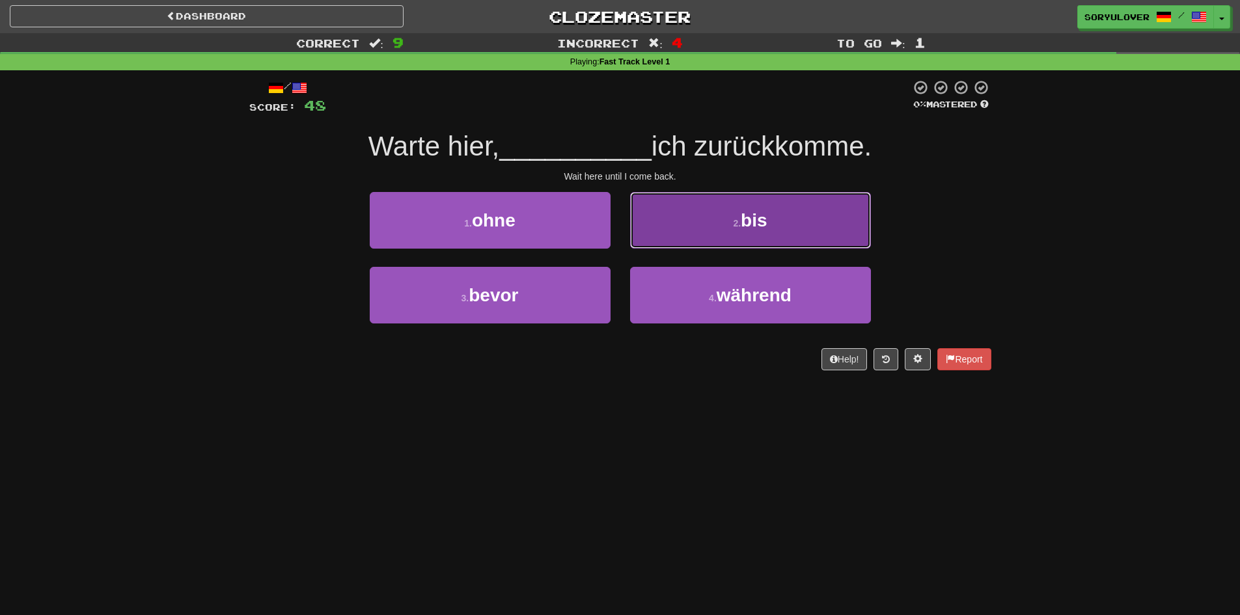
click at [684, 227] on button "2 . bis" at bounding box center [750, 220] width 241 height 57
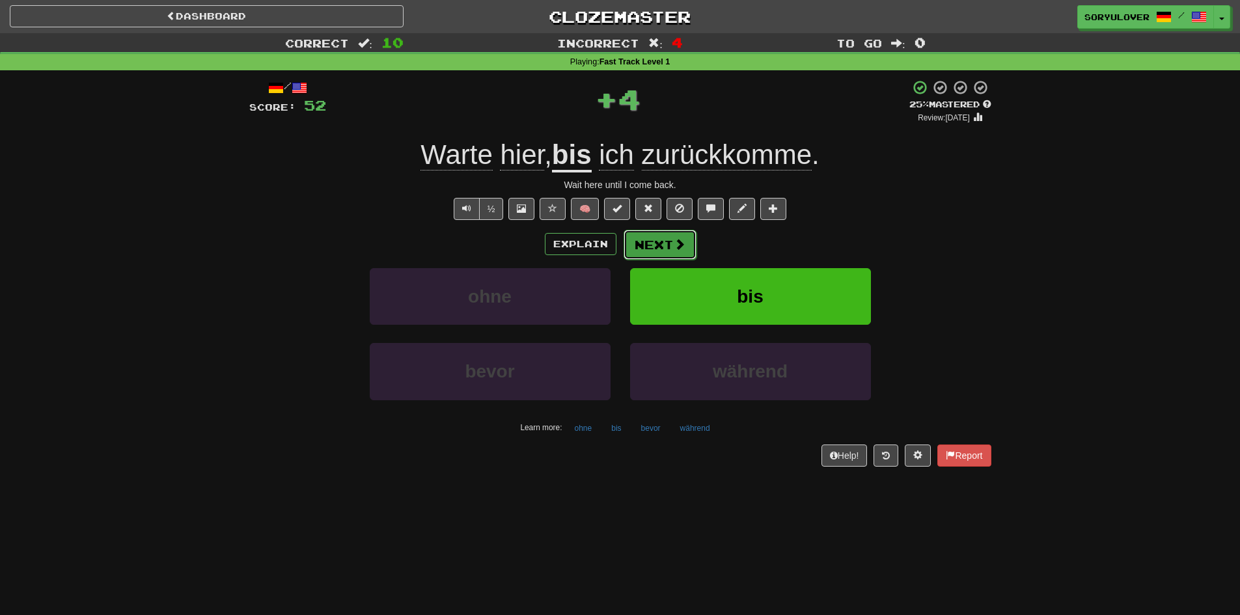
click at [677, 232] on button "Next" at bounding box center [660, 245] width 73 height 30
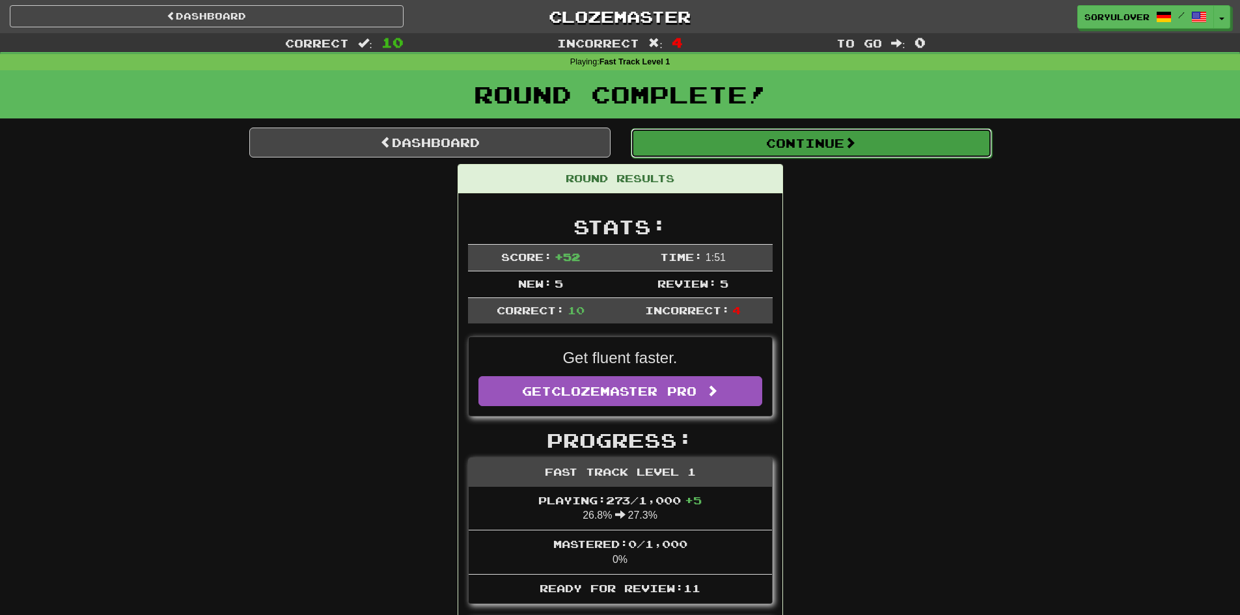
click at [690, 149] on button "Continue" at bounding box center [811, 143] width 361 height 30
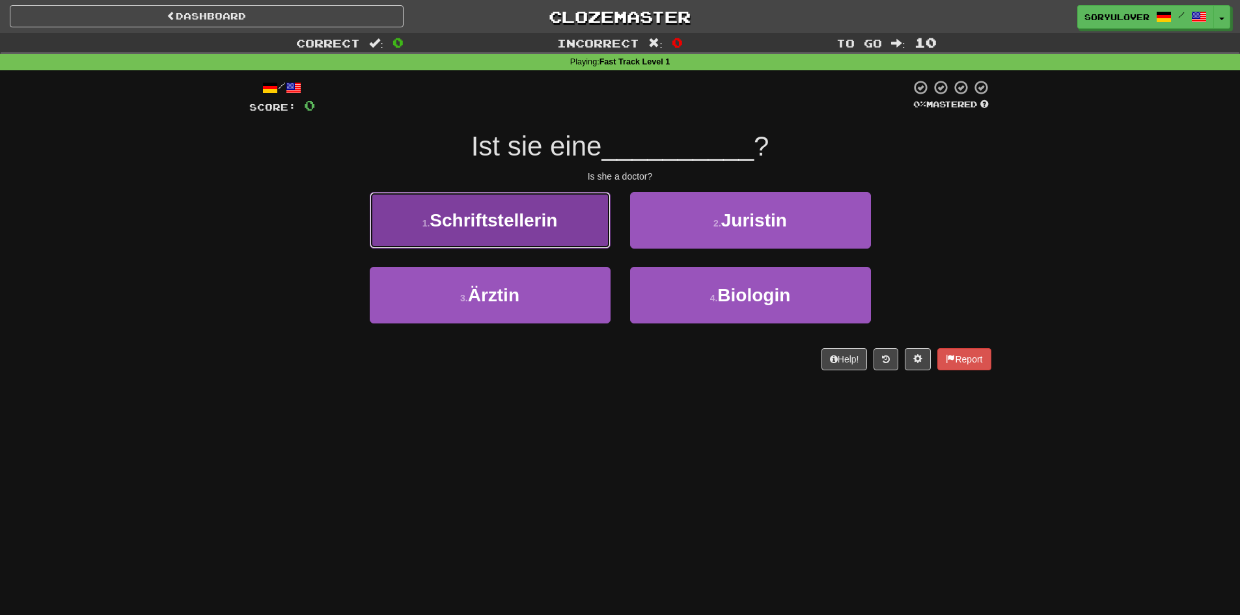
click at [561, 228] on button "1 . Schriftstellerin" at bounding box center [490, 220] width 241 height 57
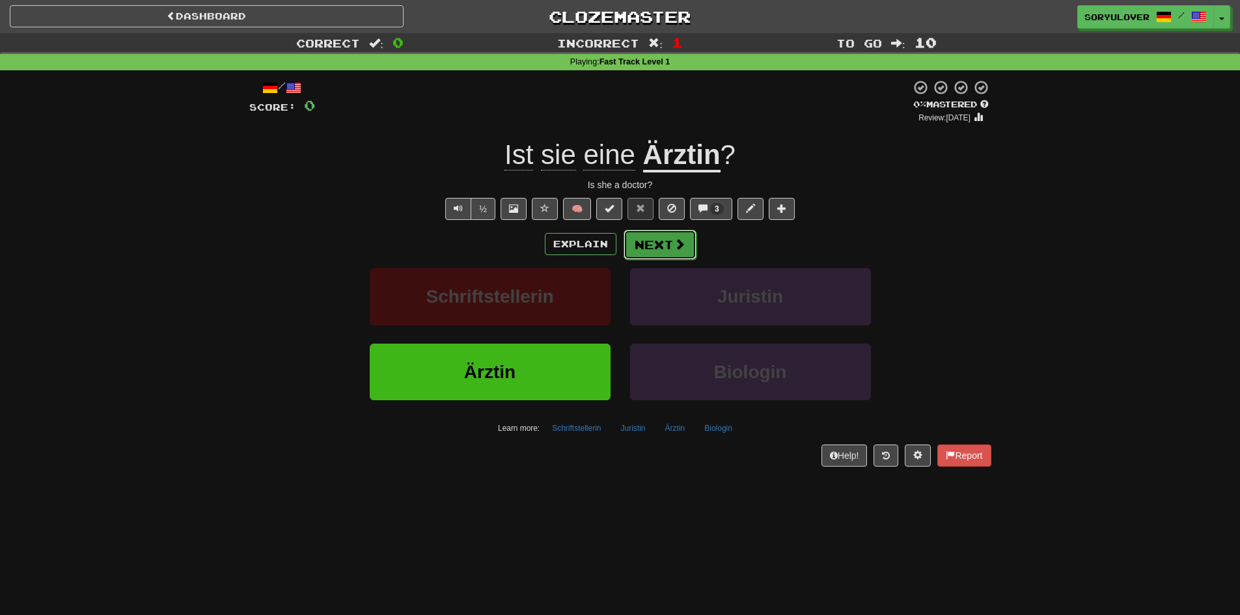
click at [645, 241] on button "Next" at bounding box center [660, 245] width 73 height 30
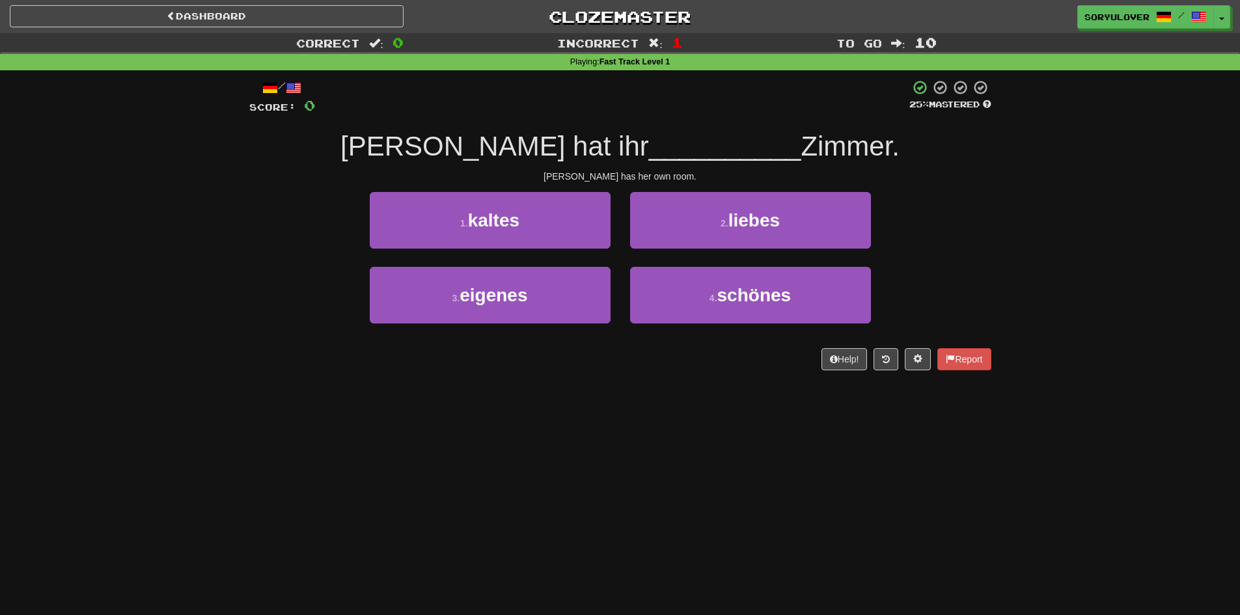
click at [709, 344] on div "/ Score: 0 25 % Mastered Sarah hat ihr __________ Zimmer. Sarah has her own roo…" at bounding box center [620, 224] width 742 height 291
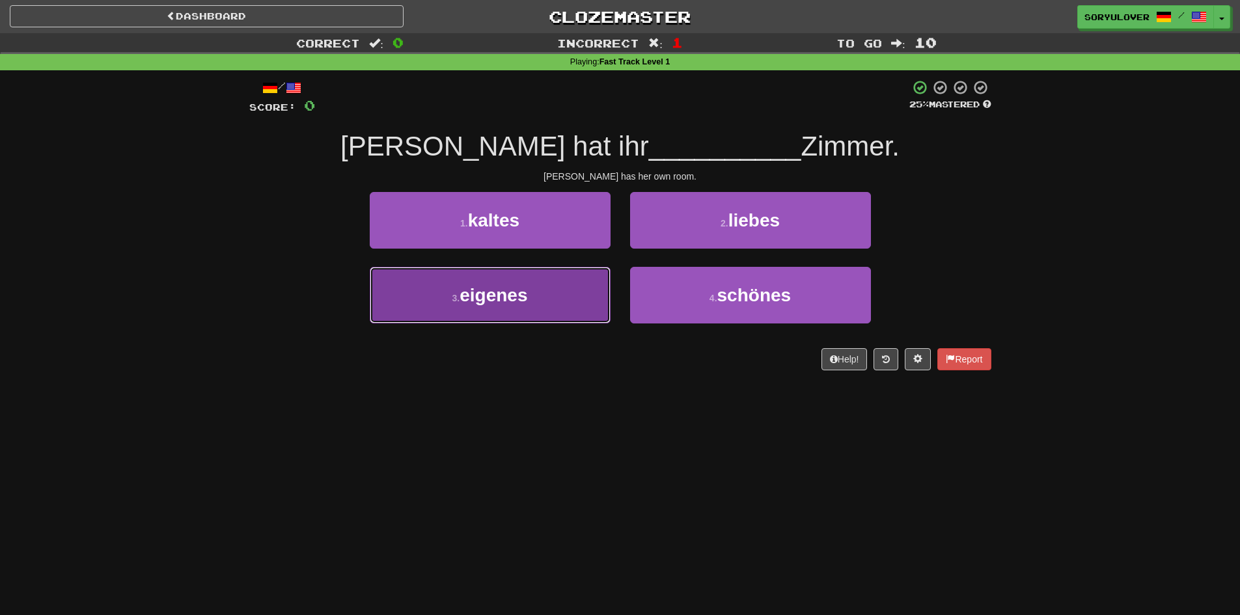
click at [548, 312] on button "3 . eigenes" at bounding box center [490, 295] width 241 height 57
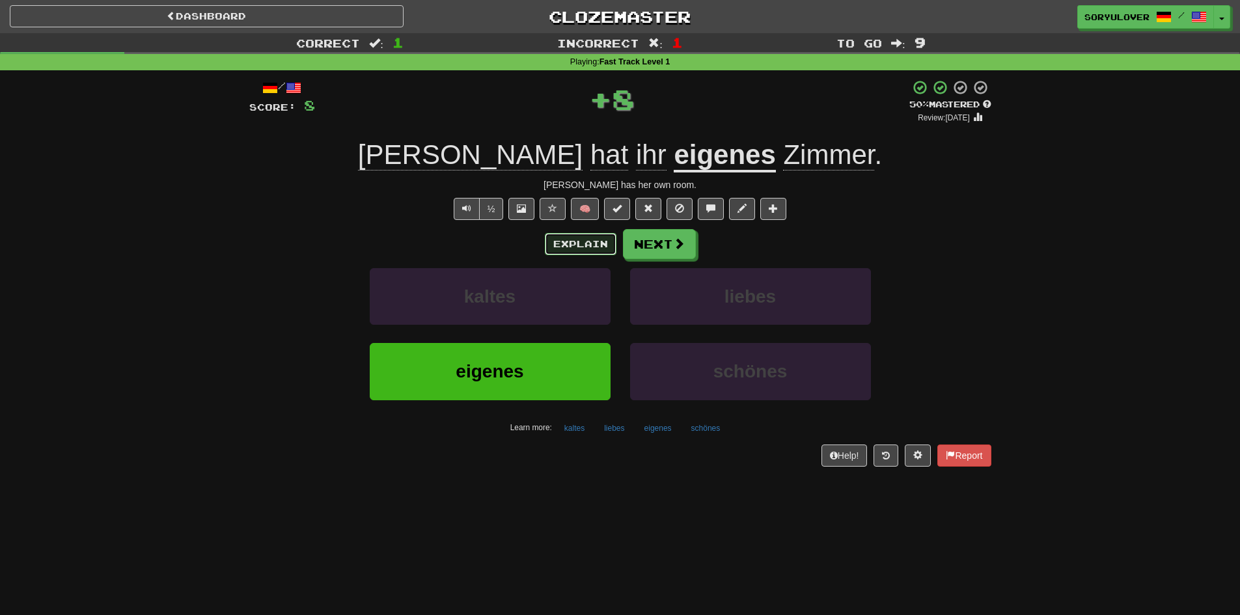
click at [597, 242] on button "Explain" at bounding box center [581, 244] width 72 height 22
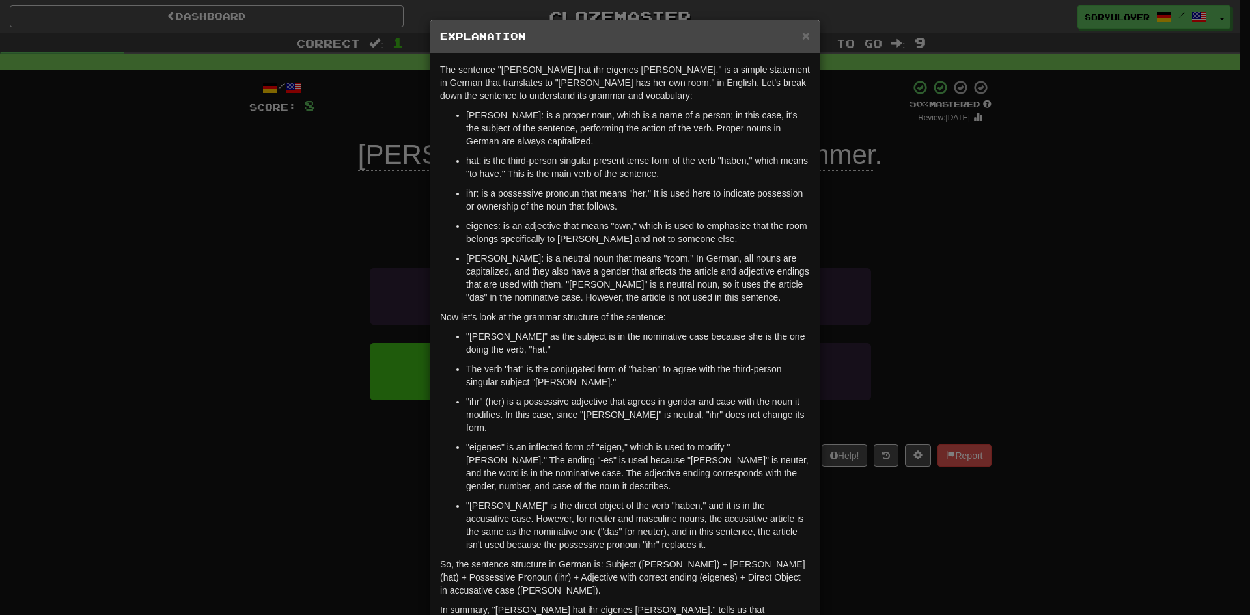
click at [374, 301] on div "× Explanation The sentence "Sarah hat ihr eigenes Zimmer." is a simple statemen…" at bounding box center [625, 307] width 1250 height 615
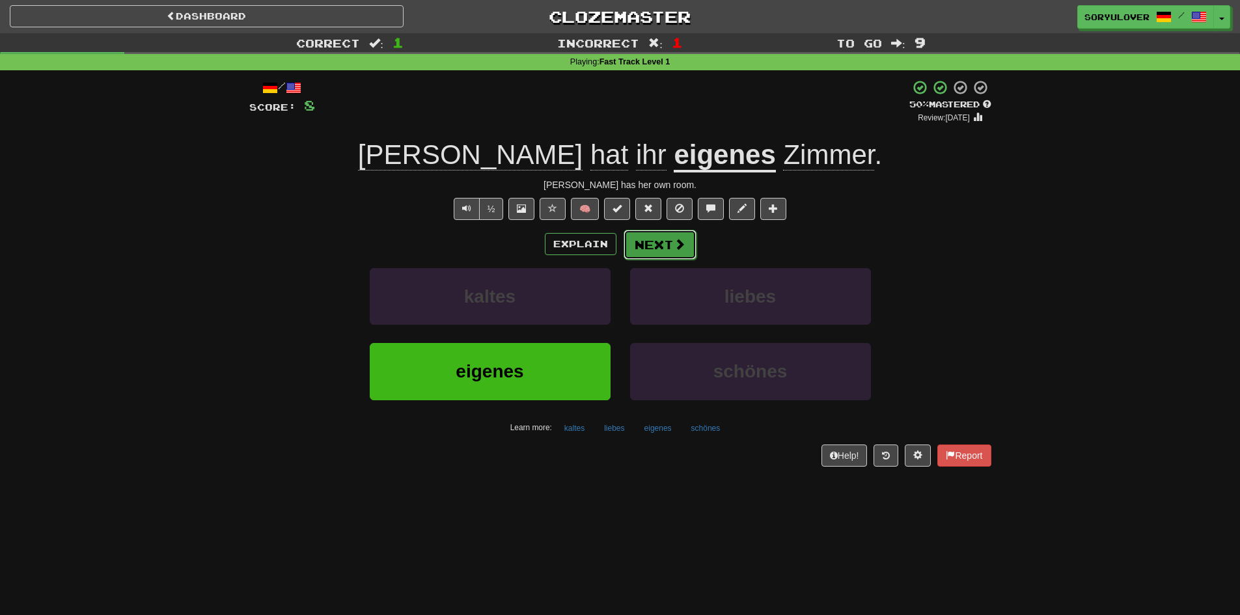
click at [667, 251] on button "Next" at bounding box center [660, 245] width 73 height 30
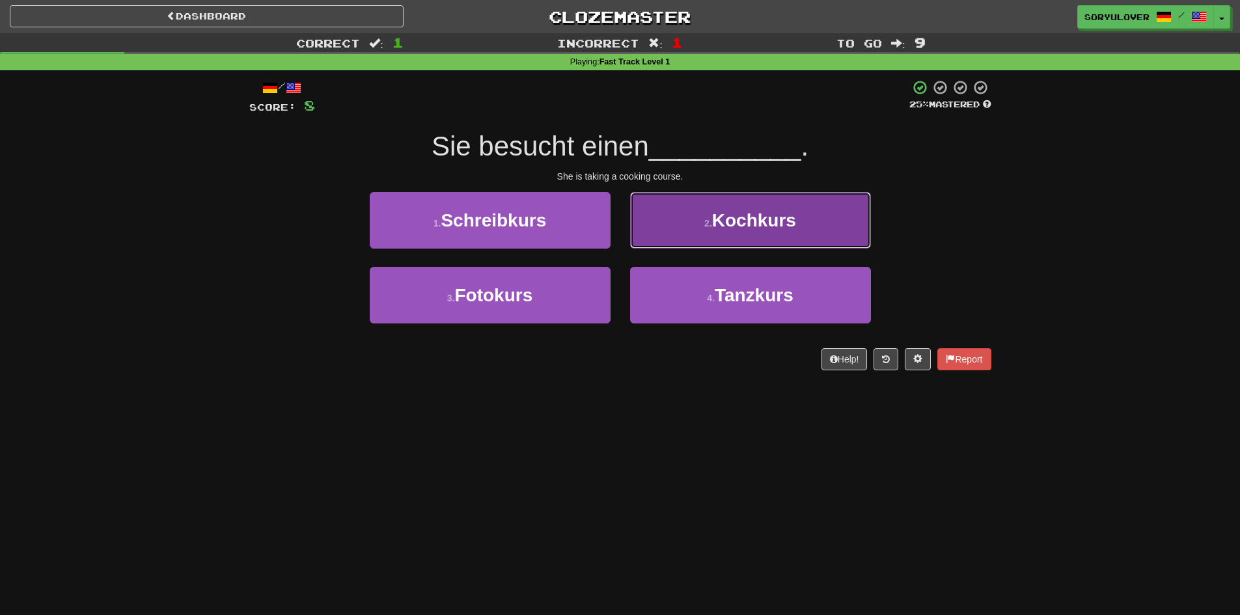
click at [679, 231] on button "2 . Kochkurs" at bounding box center [750, 220] width 241 height 57
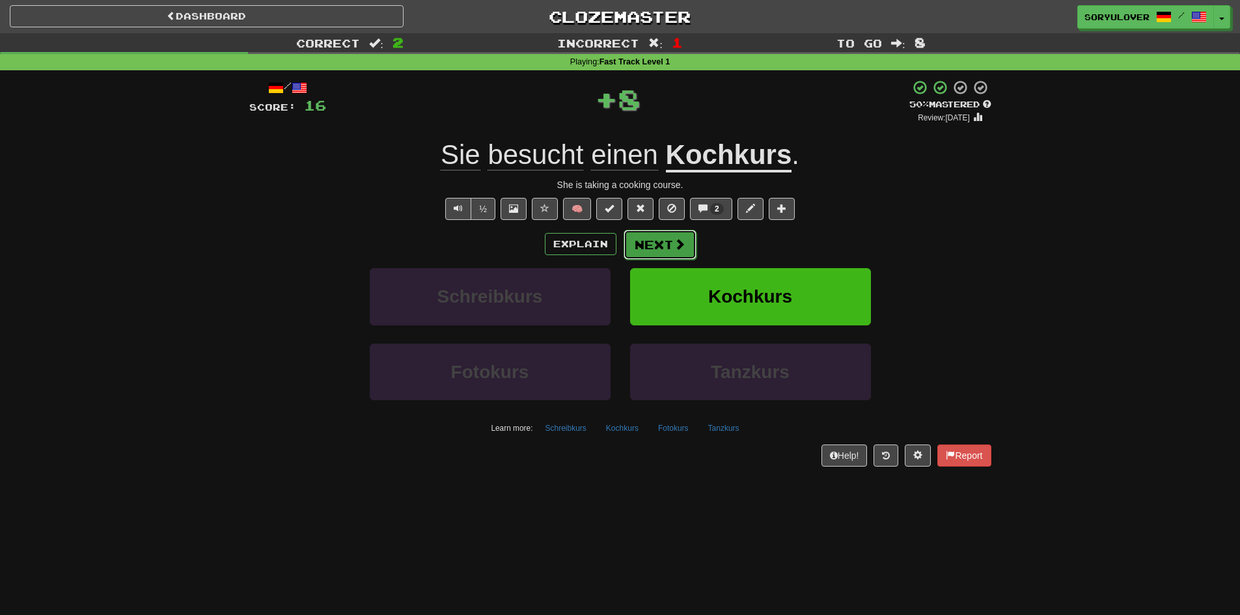
click at [671, 247] on button "Next" at bounding box center [660, 245] width 73 height 30
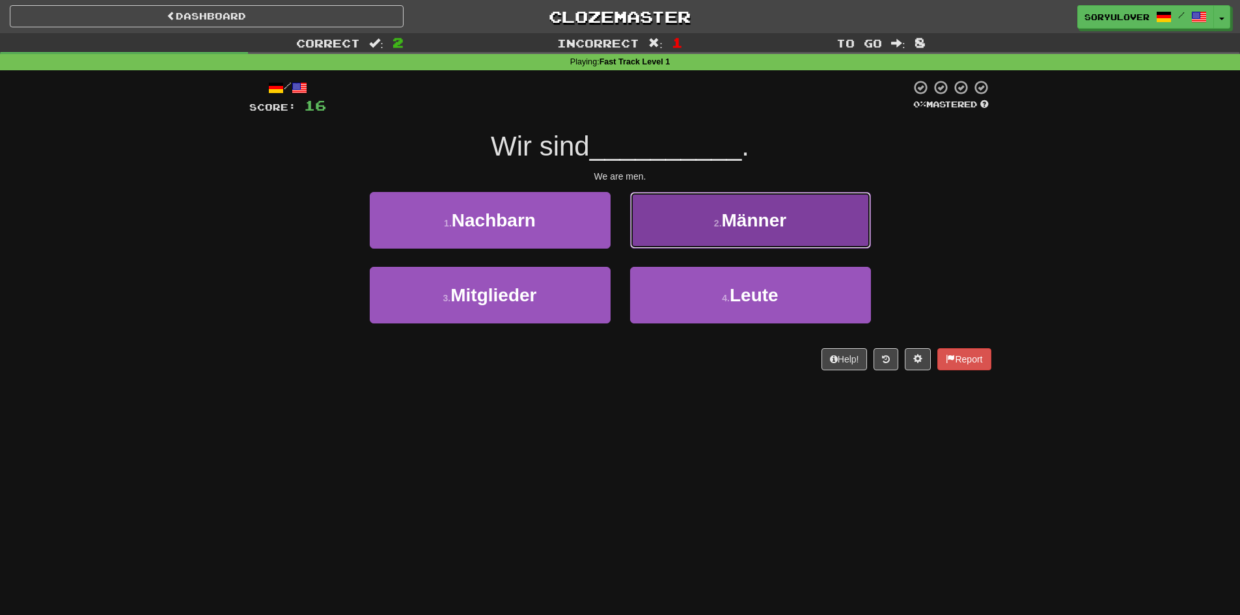
click at [681, 240] on button "2 . Männer" at bounding box center [750, 220] width 241 height 57
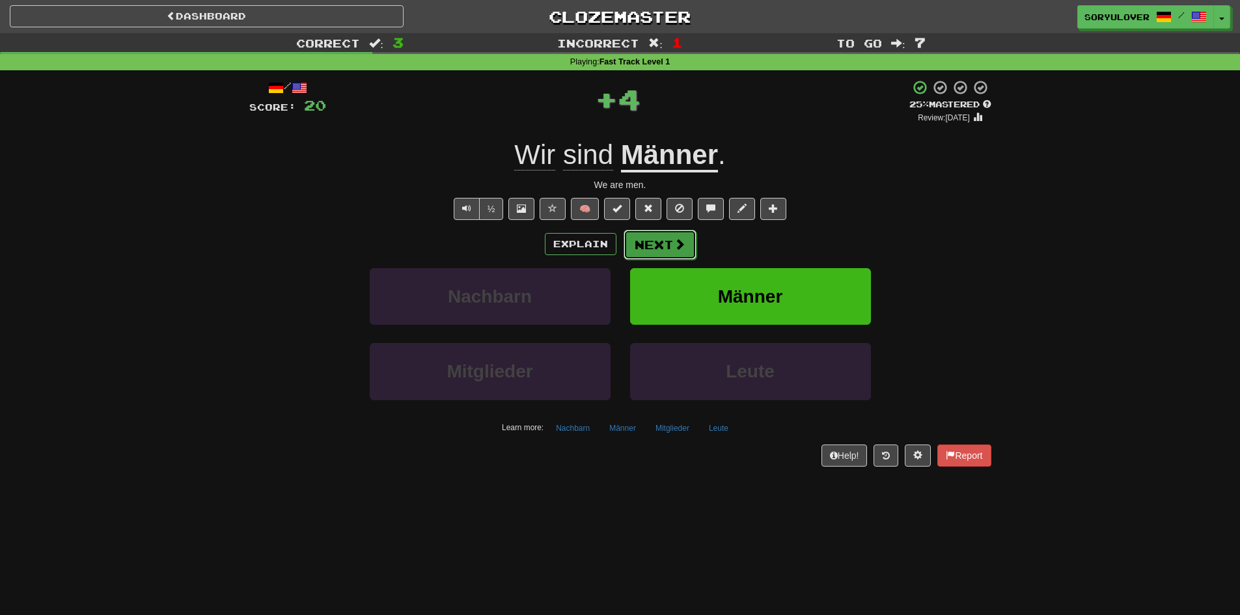
click at [660, 236] on button "Next" at bounding box center [660, 245] width 73 height 30
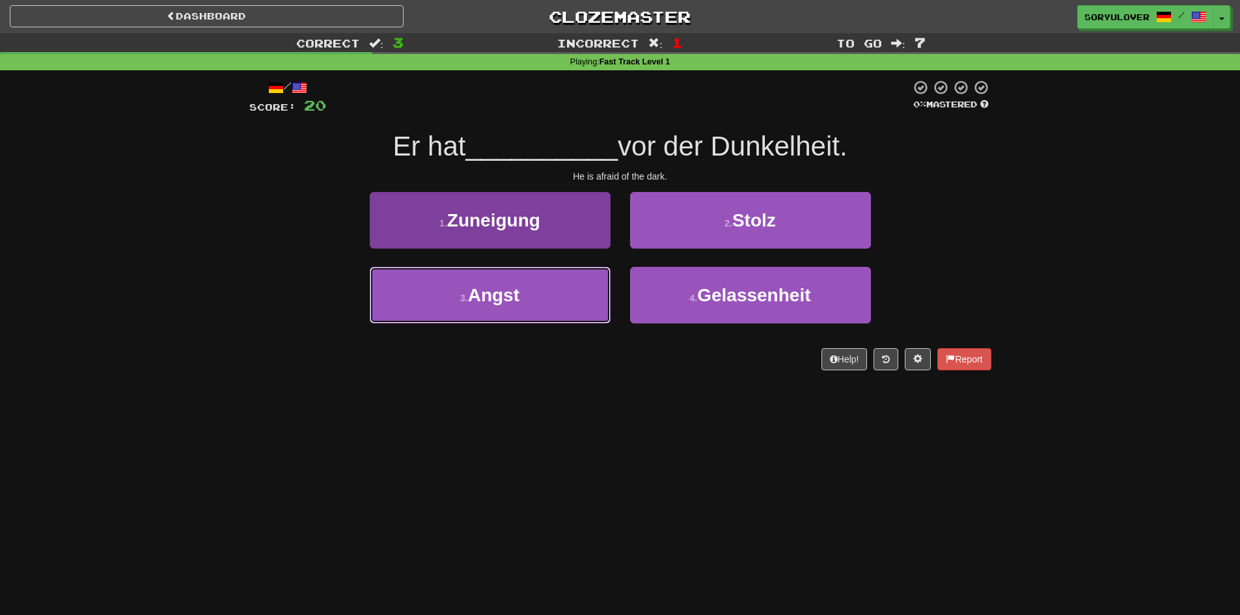
click at [529, 279] on button "3 . Angst" at bounding box center [490, 295] width 241 height 57
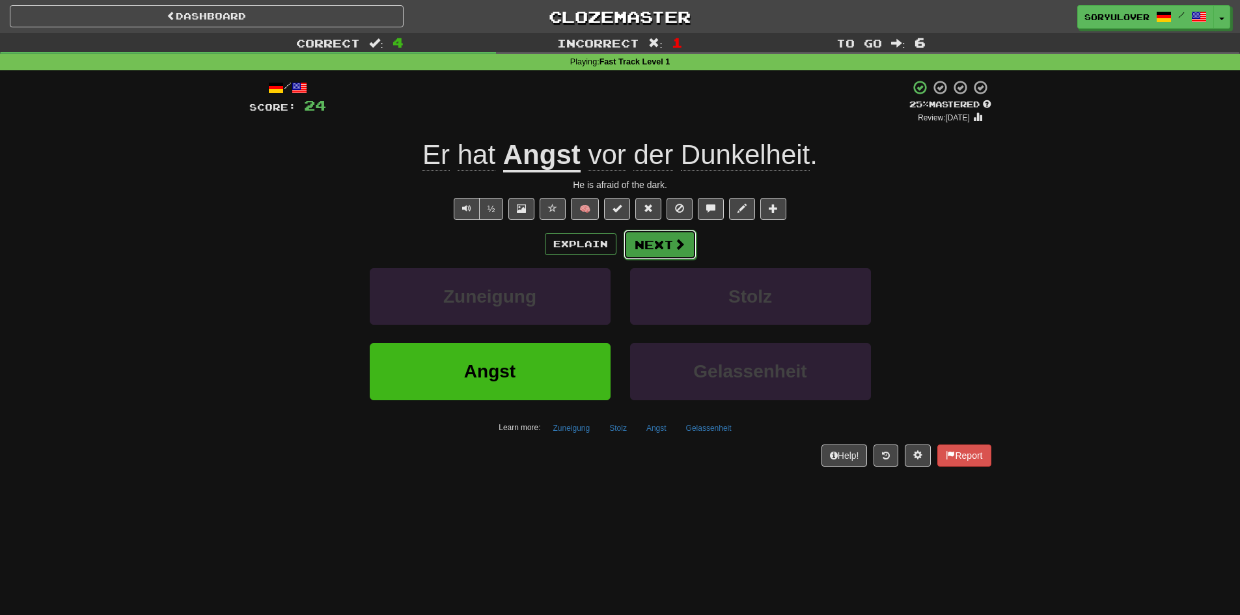
click at [638, 251] on button "Next" at bounding box center [660, 245] width 73 height 30
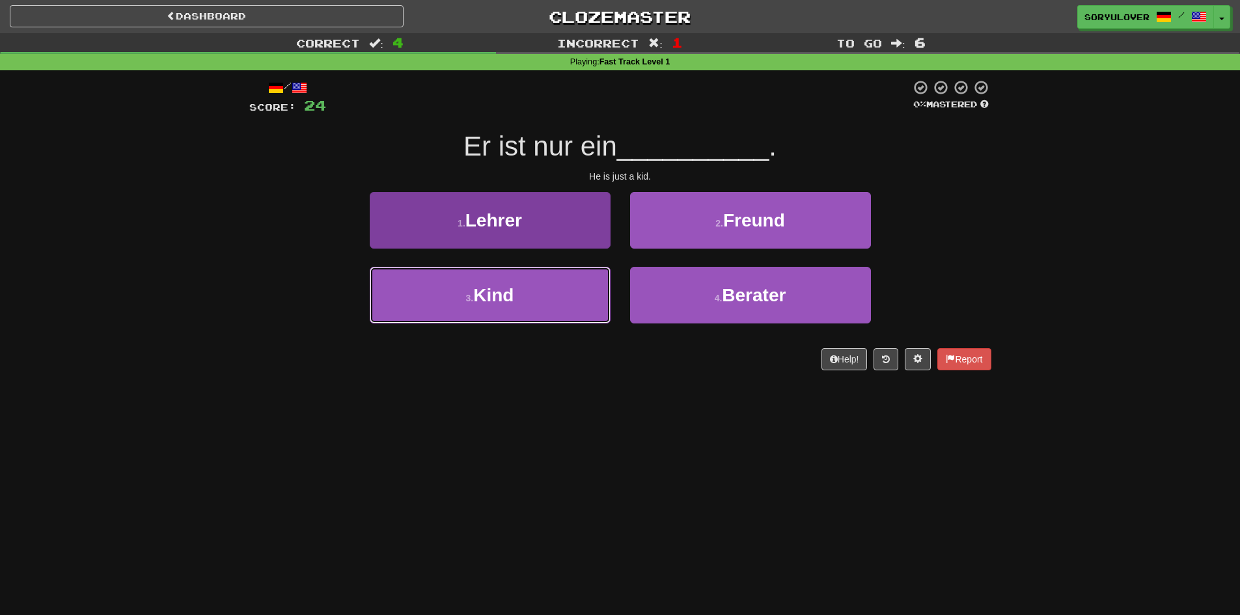
click at [572, 298] on button "3 . Kind" at bounding box center [490, 295] width 241 height 57
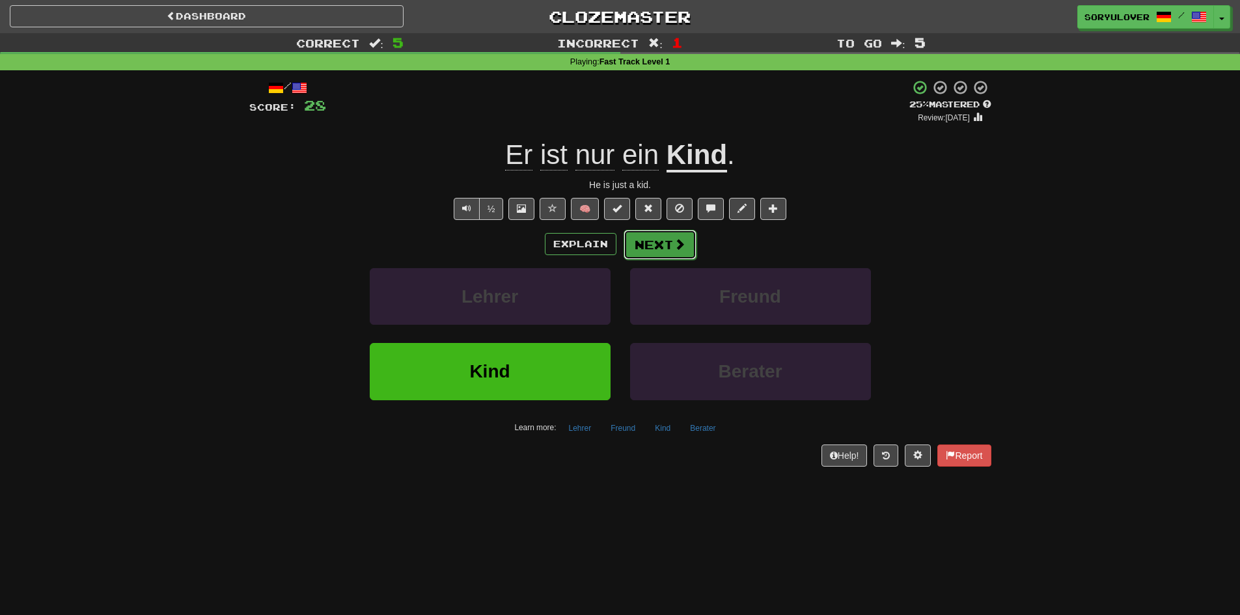
click at [654, 243] on button "Next" at bounding box center [660, 245] width 73 height 30
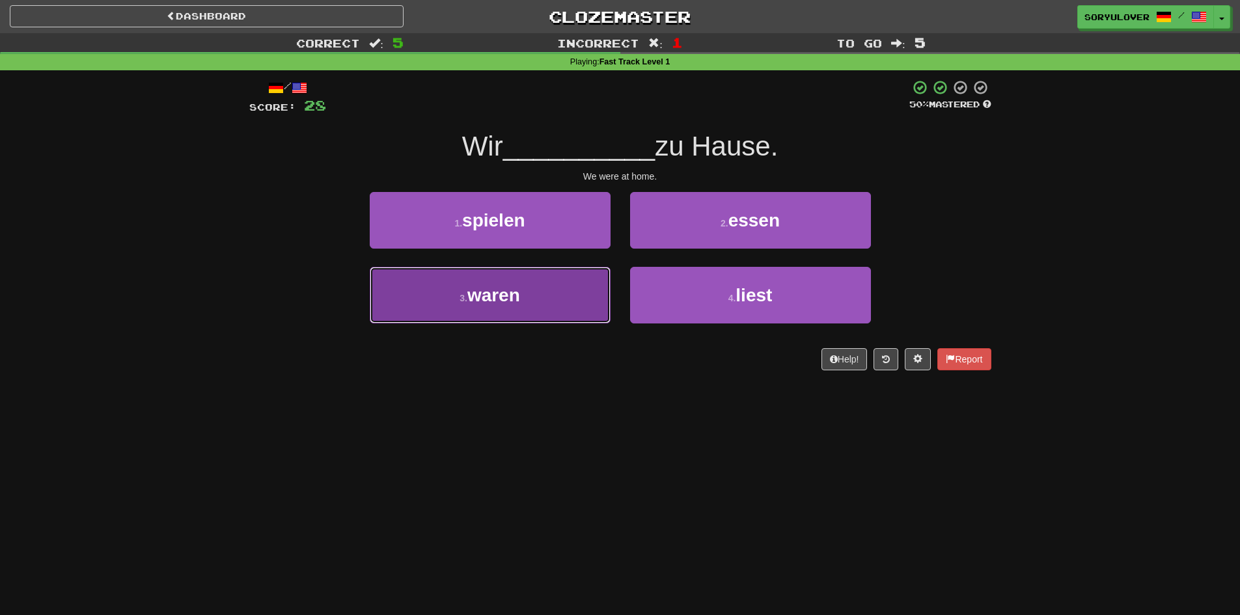
click at [553, 298] on button "3 . waren" at bounding box center [490, 295] width 241 height 57
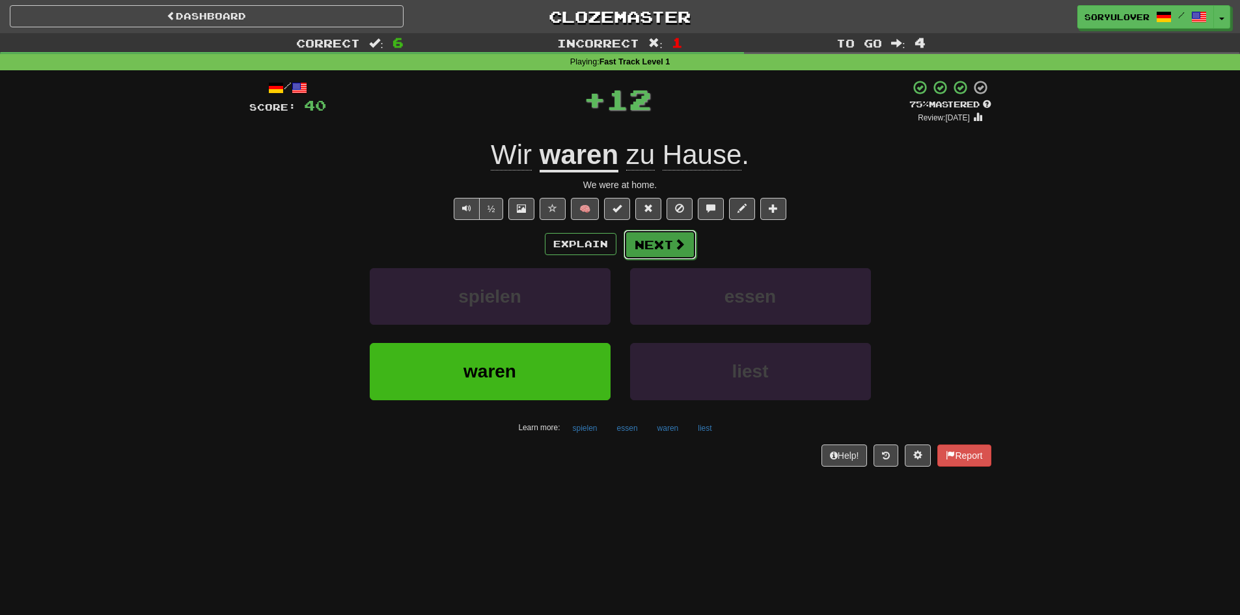
click at [664, 251] on button "Next" at bounding box center [660, 245] width 73 height 30
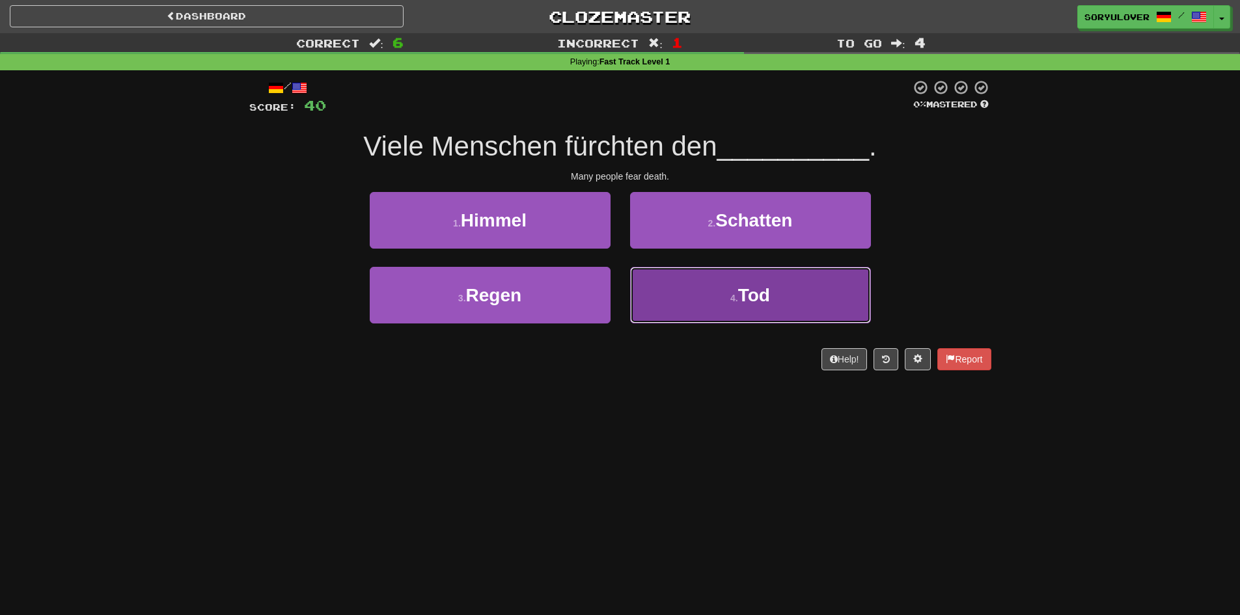
click at [699, 305] on button "4 . Tod" at bounding box center [750, 295] width 241 height 57
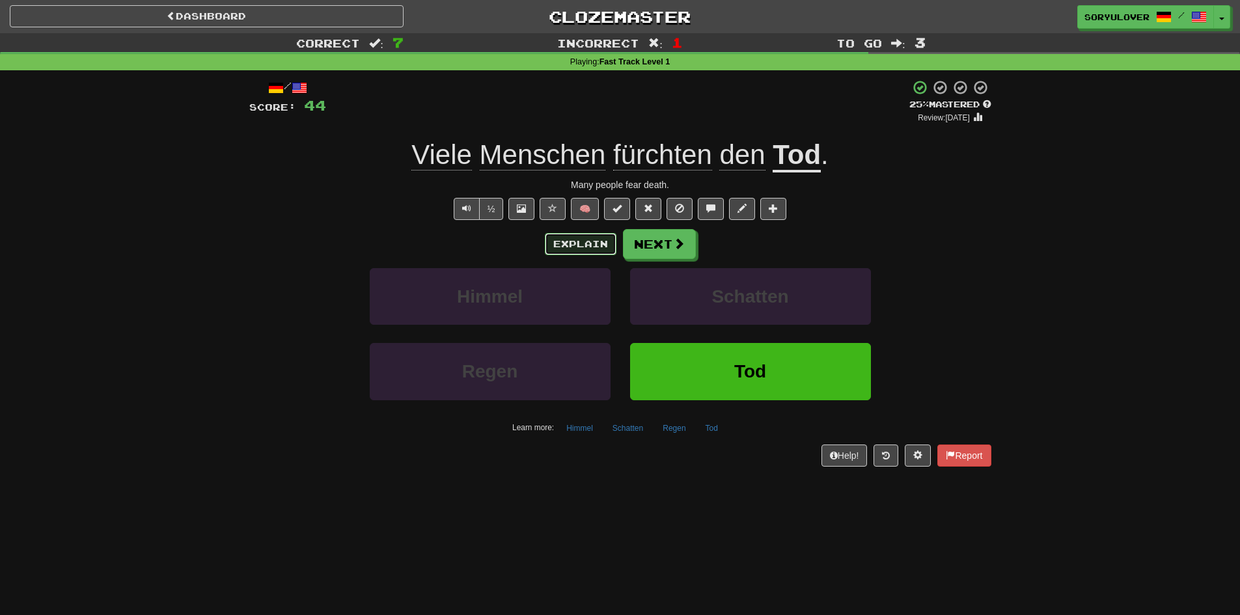
click at [577, 253] on button "Explain" at bounding box center [581, 244] width 72 height 22
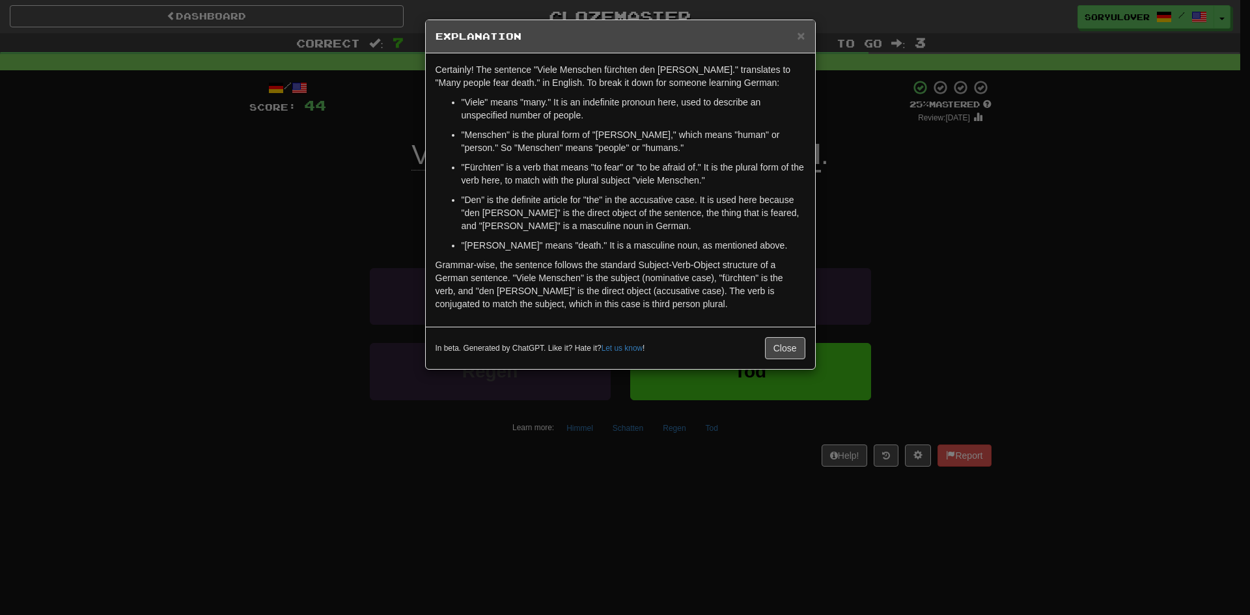
click at [380, 227] on div "× Explanation Certainly! The sentence "Viele Menschen fürchten den Tod." transl…" at bounding box center [625, 307] width 1250 height 615
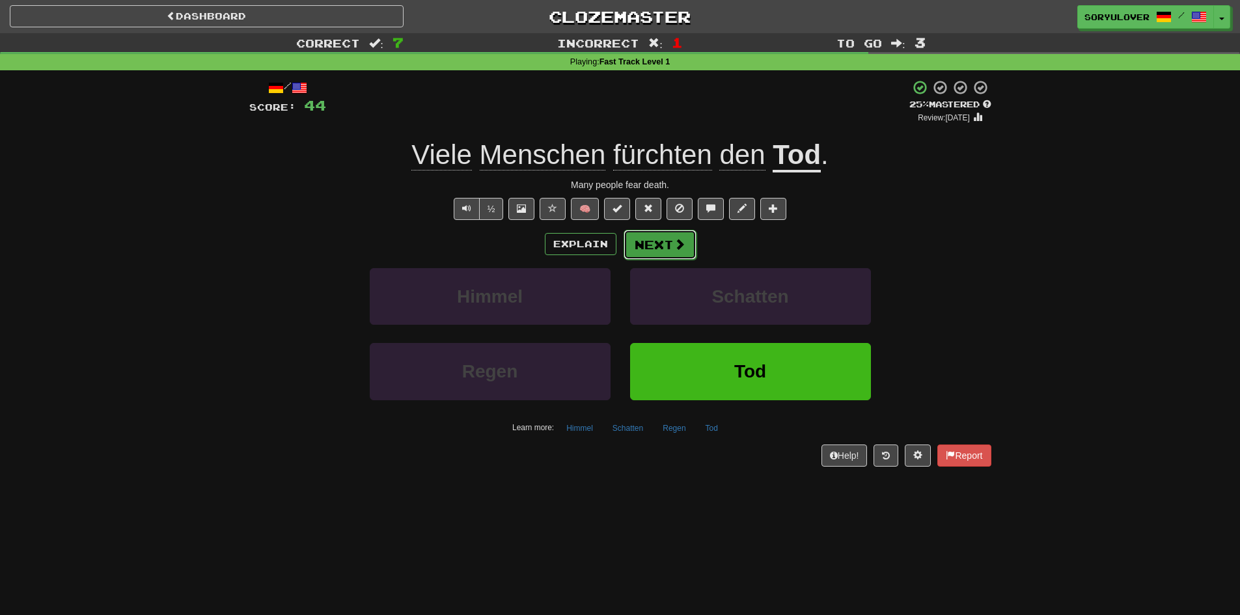
click at [658, 255] on button "Next" at bounding box center [660, 245] width 73 height 30
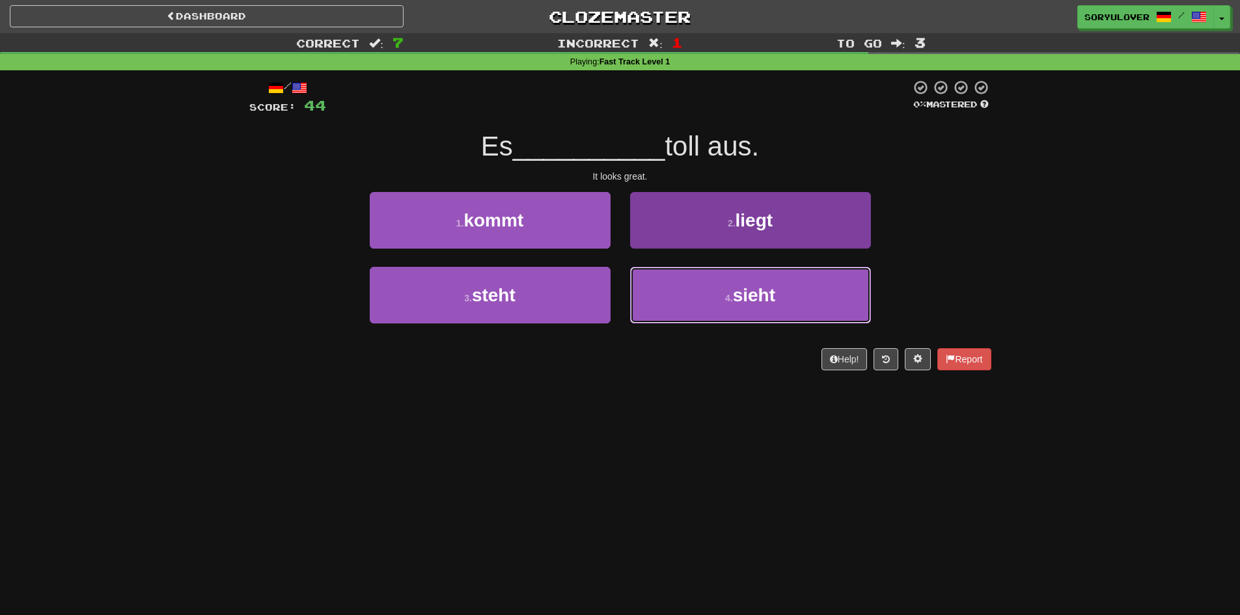
click at [716, 268] on button "4 . sieht" at bounding box center [750, 295] width 241 height 57
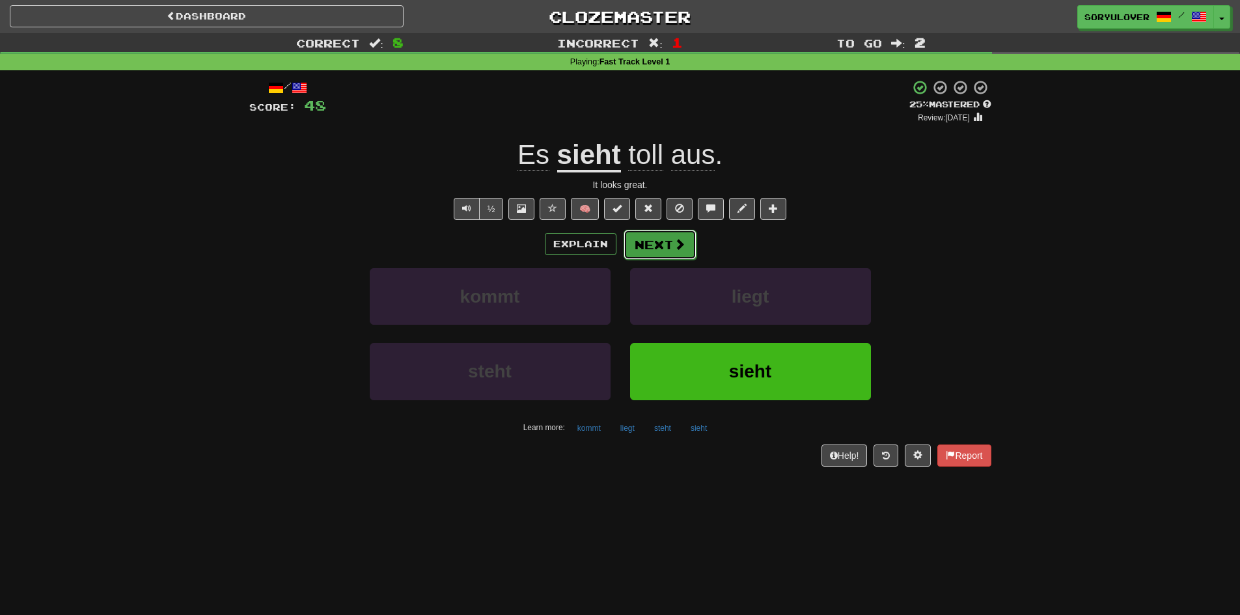
click at [645, 246] on button "Next" at bounding box center [660, 245] width 73 height 30
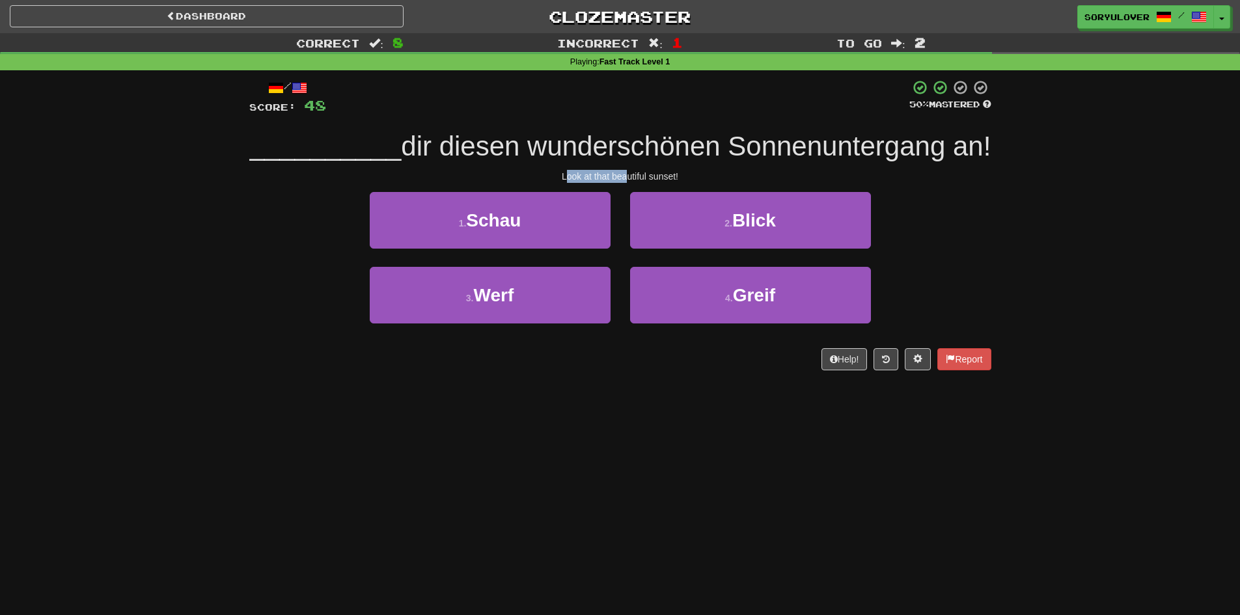
drag, startPoint x: 566, startPoint y: 212, endPoint x: 627, endPoint y: 216, distance: 61.3
click at [627, 183] on div "Look at that beautiful sunset!" at bounding box center [620, 176] width 742 height 13
click at [504, 165] on div "__________ dir diesen wunderschönen Sonnenuntergang an!" at bounding box center [620, 147] width 742 height 36
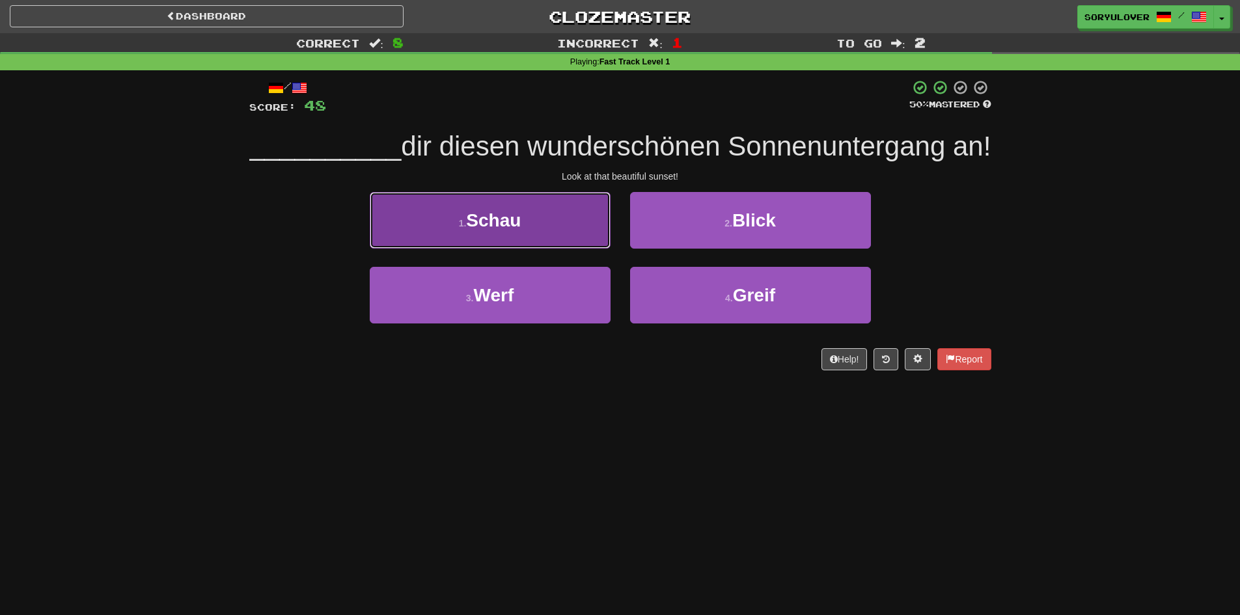
click at [558, 249] on button "1 . Schau" at bounding box center [490, 220] width 241 height 57
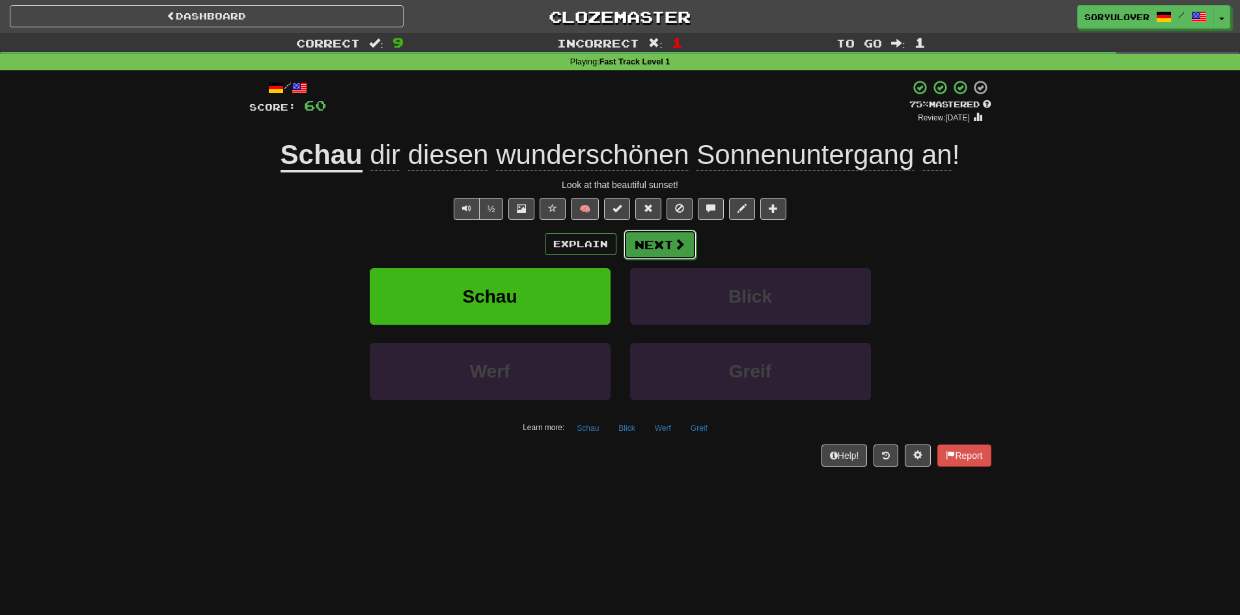
click at [644, 245] on button "Next" at bounding box center [660, 245] width 73 height 30
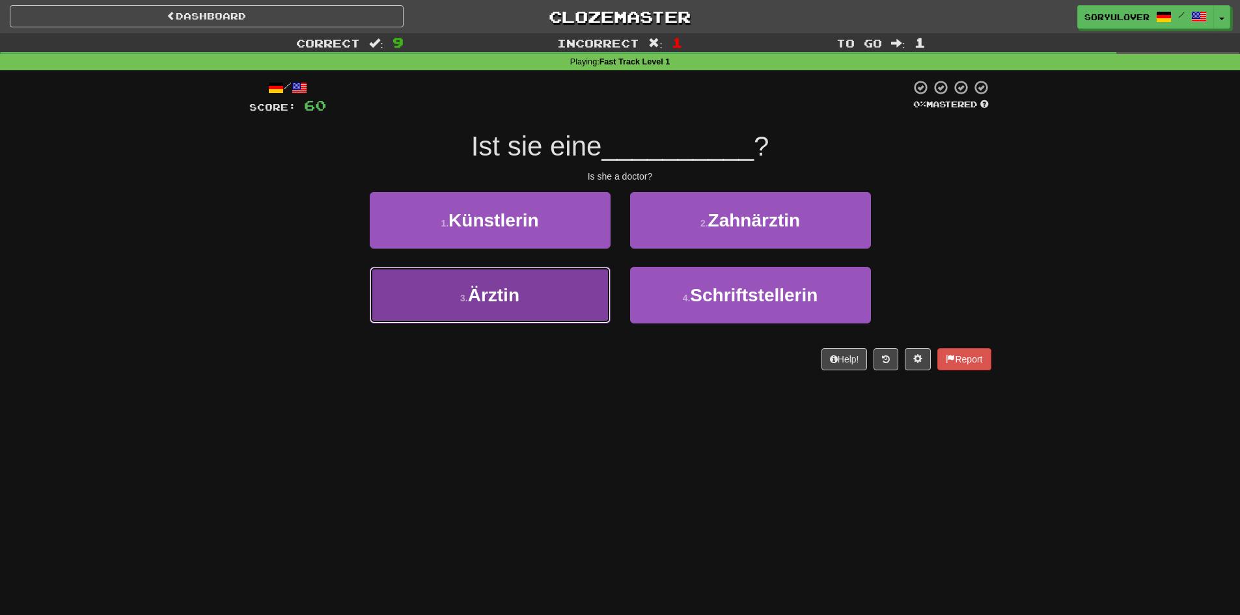
click at [547, 287] on button "3 . Ärztin" at bounding box center [490, 295] width 241 height 57
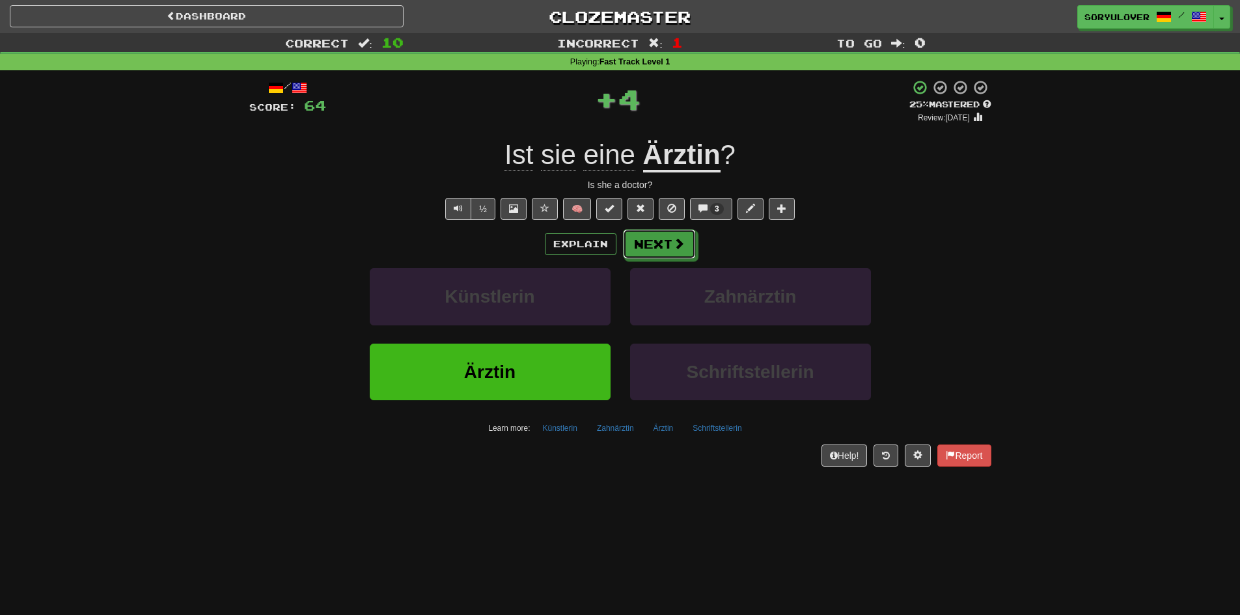
click at [652, 242] on button "Next" at bounding box center [659, 244] width 73 height 30
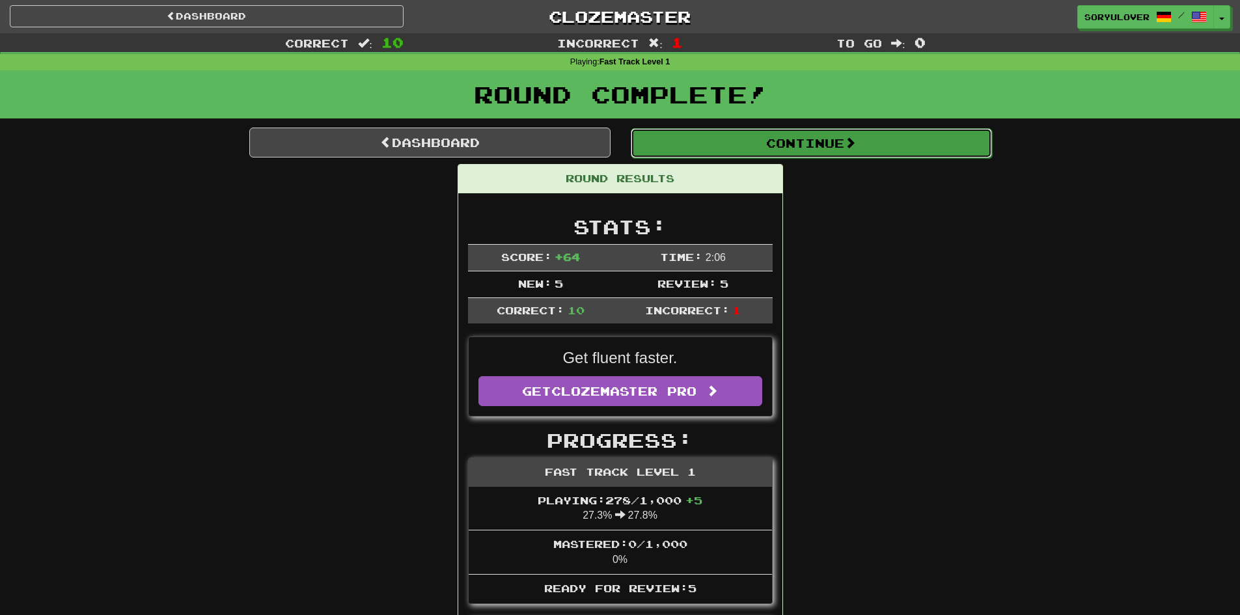
click at [771, 147] on button "Continue" at bounding box center [811, 143] width 361 height 30
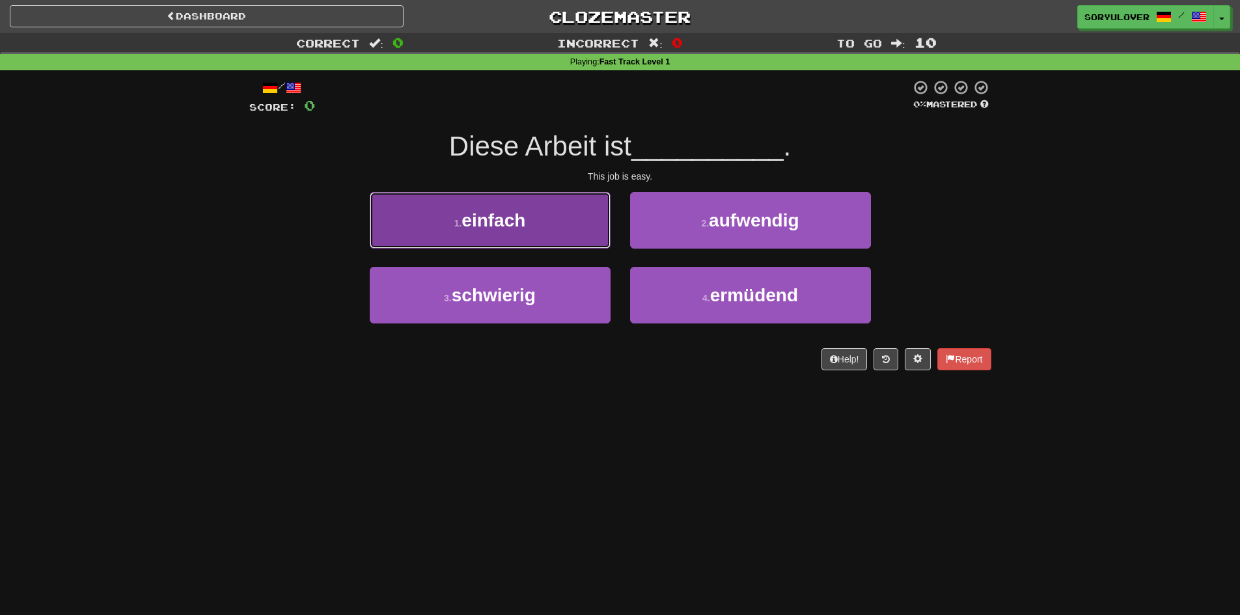
click at [522, 231] on button "1 . einfach" at bounding box center [490, 220] width 241 height 57
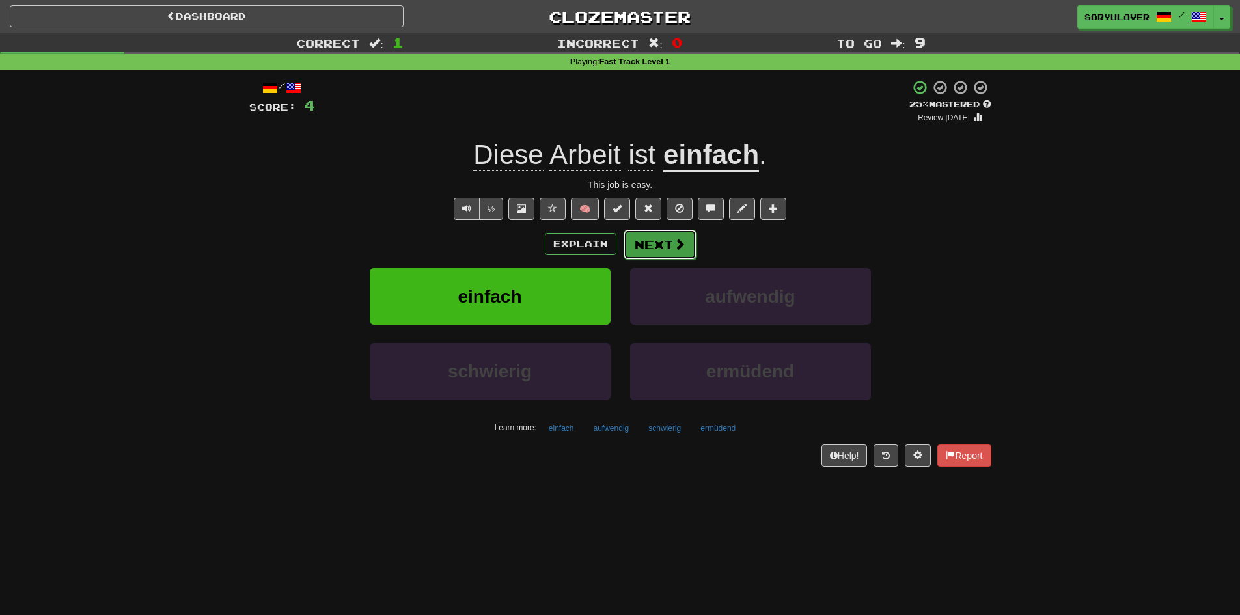
click at [650, 244] on button "Next" at bounding box center [660, 245] width 73 height 30
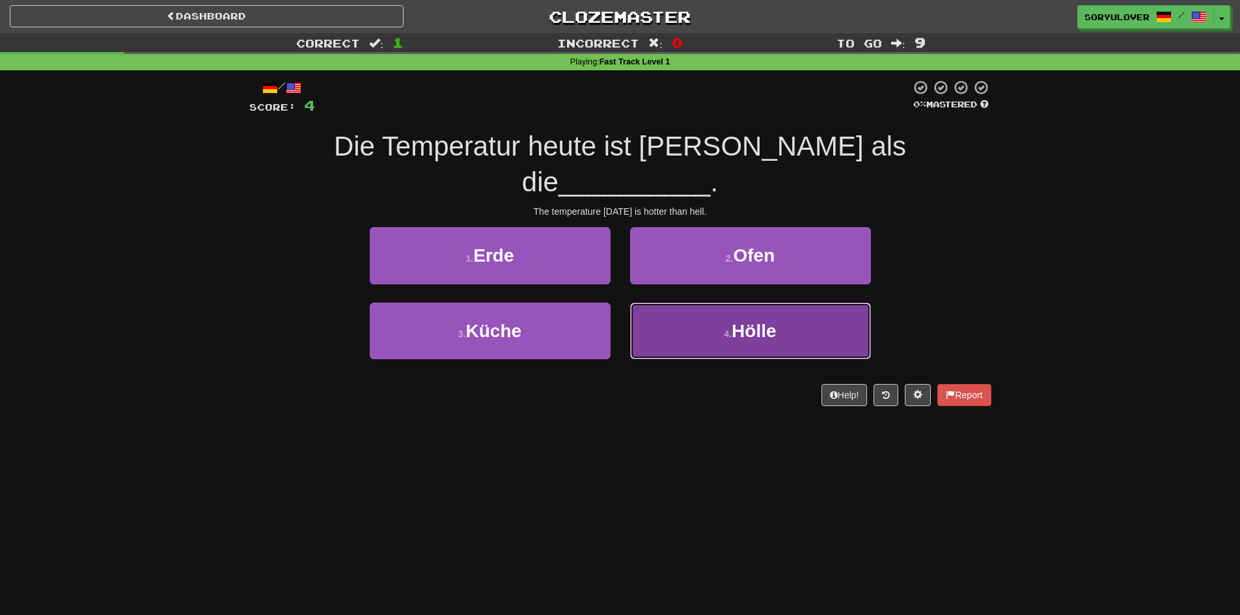
click at [669, 303] on button "4 . Hölle" at bounding box center [750, 331] width 241 height 57
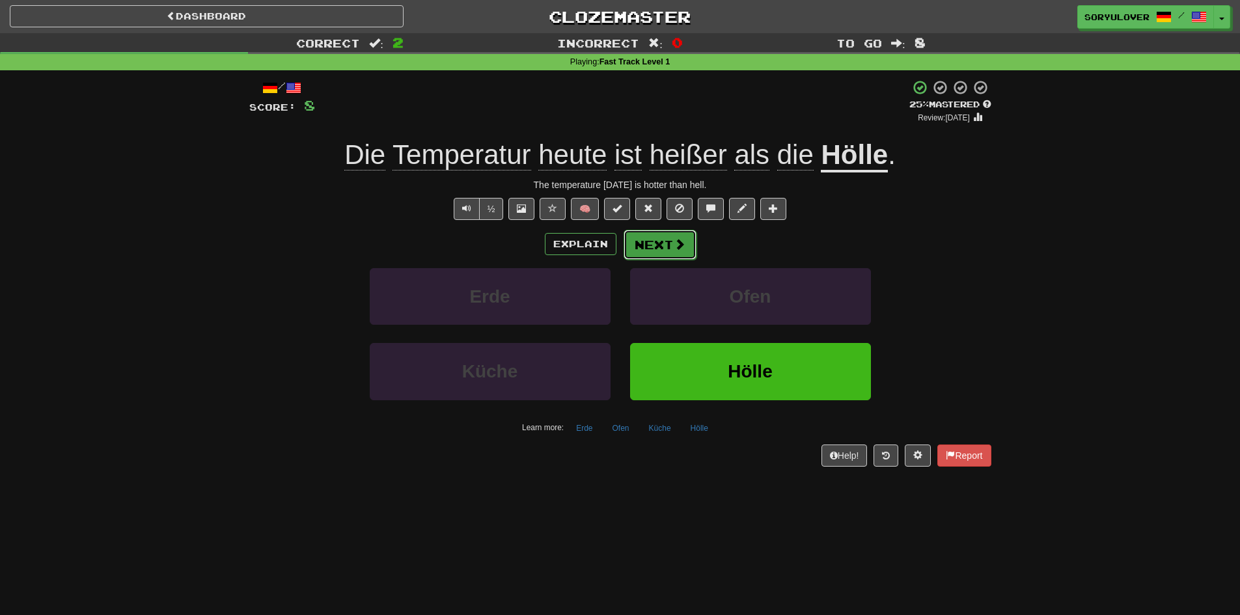
click at [643, 244] on button "Next" at bounding box center [660, 245] width 73 height 30
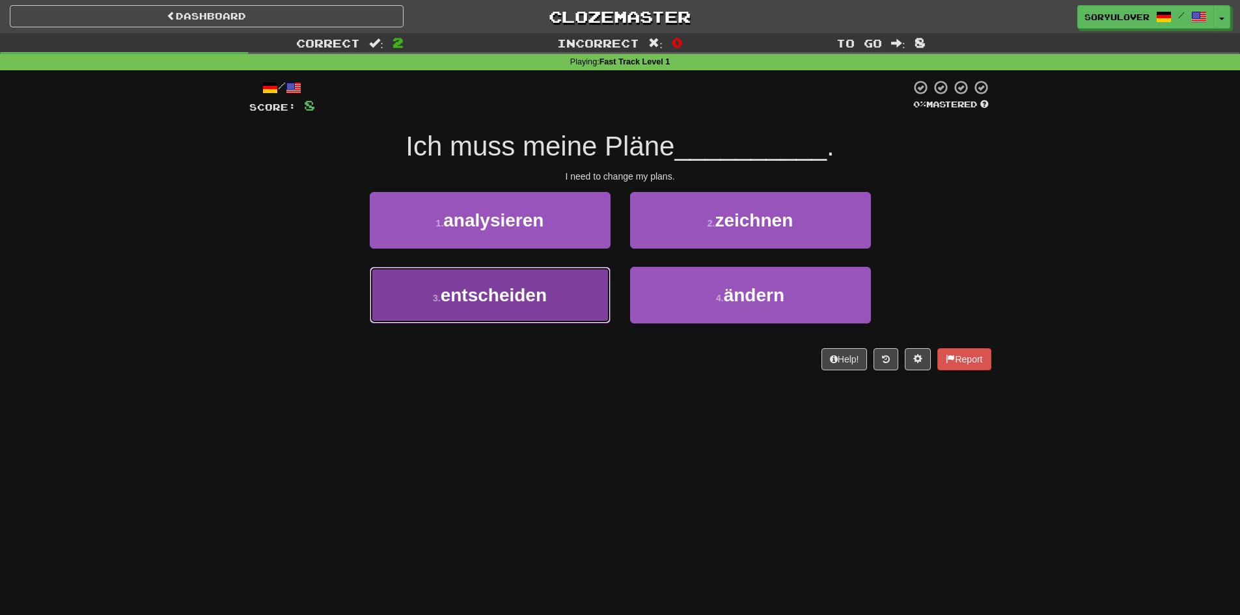
click at [547, 302] on span "entscheiden" at bounding box center [494, 295] width 106 height 20
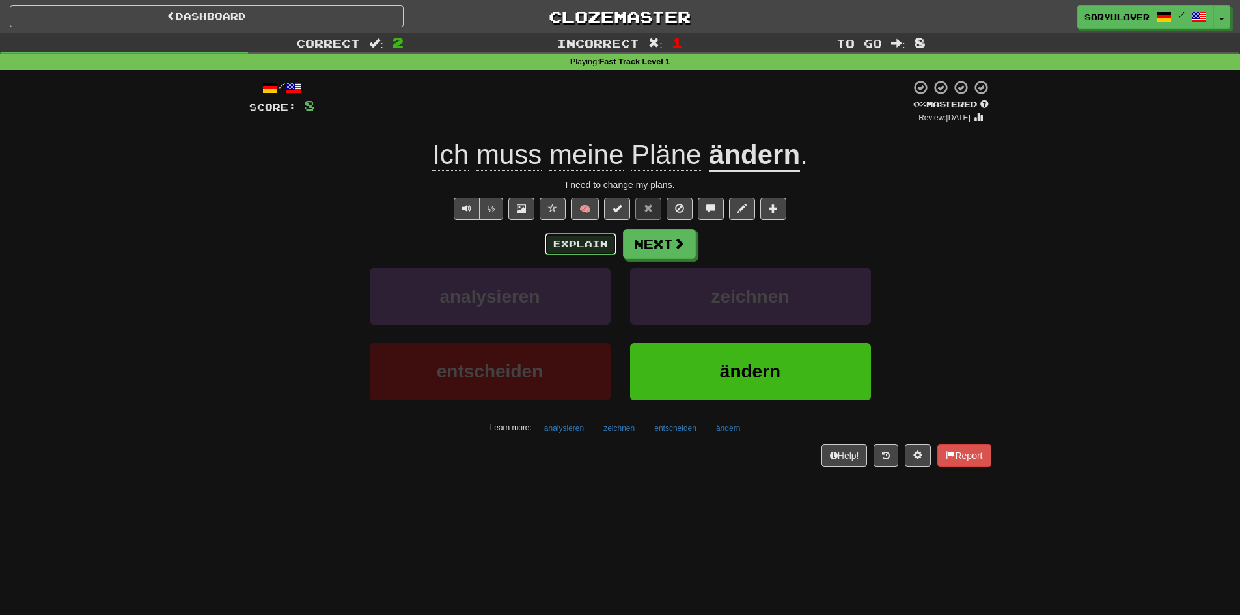
drag, startPoint x: 596, startPoint y: 240, endPoint x: 555, endPoint y: 231, distance: 42.0
drag, startPoint x: 555, startPoint y: 231, endPoint x: 514, endPoint y: 232, distance: 40.4
click at [514, 232] on div "Explain Next" at bounding box center [620, 244] width 742 height 30
click at [471, 205] on button "Text-to-speech controls" at bounding box center [467, 209] width 26 height 22
drag, startPoint x: 471, startPoint y: 205, endPoint x: 406, endPoint y: 219, distance: 67.2
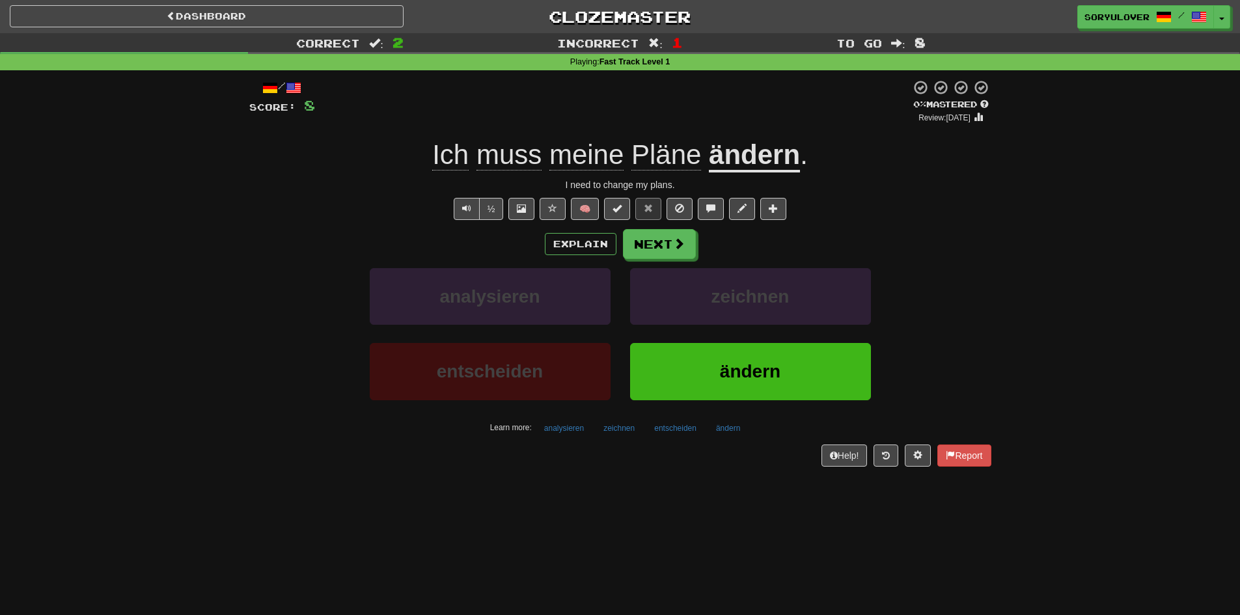
drag, startPoint x: 406, startPoint y: 219, endPoint x: 365, endPoint y: 191, distance: 49.3
click at [365, 191] on div "/ Score: 8 0 % Mastered Review: 2025-09-17 Ich muss meine Pläne ändern . I need…" at bounding box center [620, 272] width 742 height 387
click at [646, 257] on button "Next" at bounding box center [660, 245] width 73 height 30
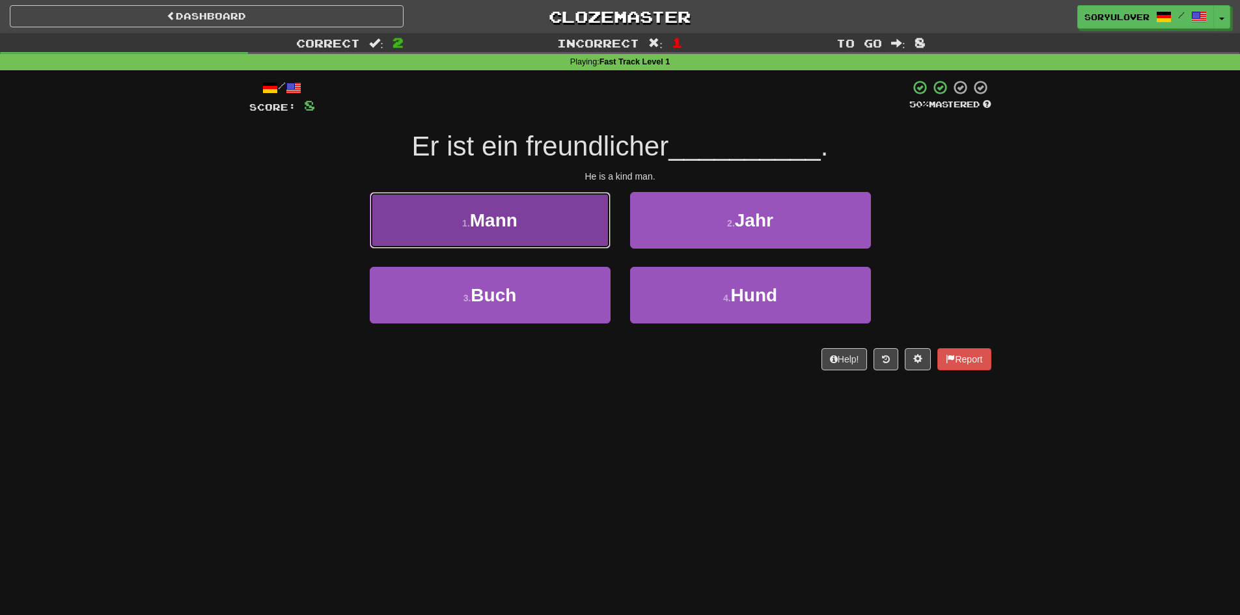
click at [557, 244] on button "1 . Mann" at bounding box center [490, 220] width 241 height 57
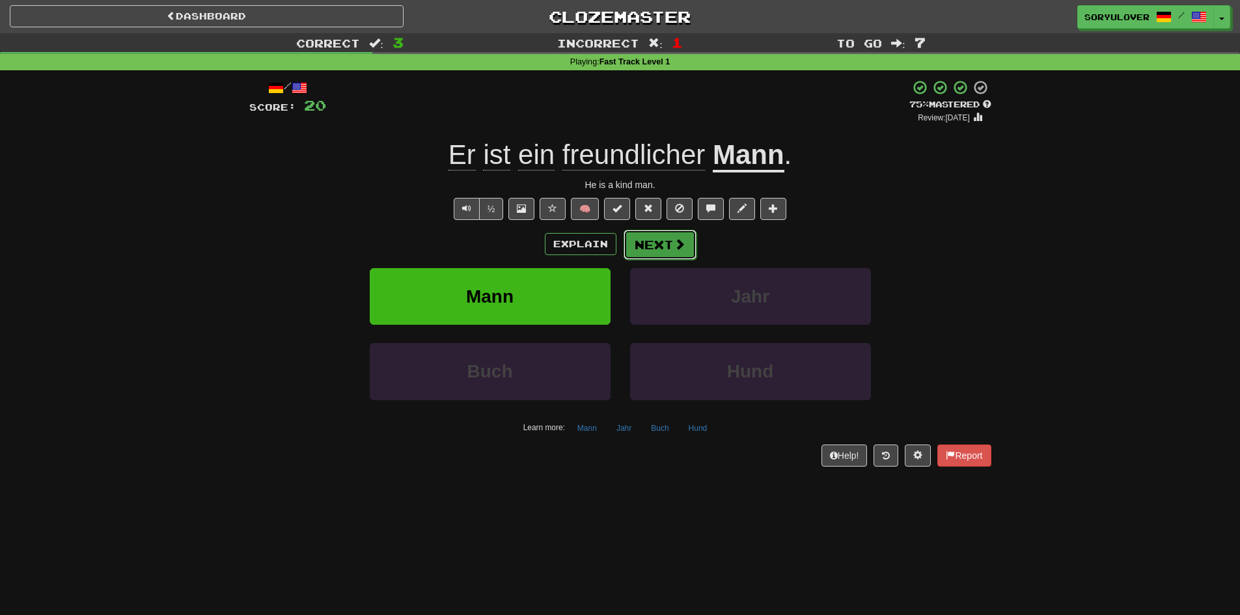
drag, startPoint x: 660, startPoint y: 248, endPoint x: 648, endPoint y: 246, distance: 12.5
click at [648, 246] on button "Next" at bounding box center [660, 245] width 73 height 30
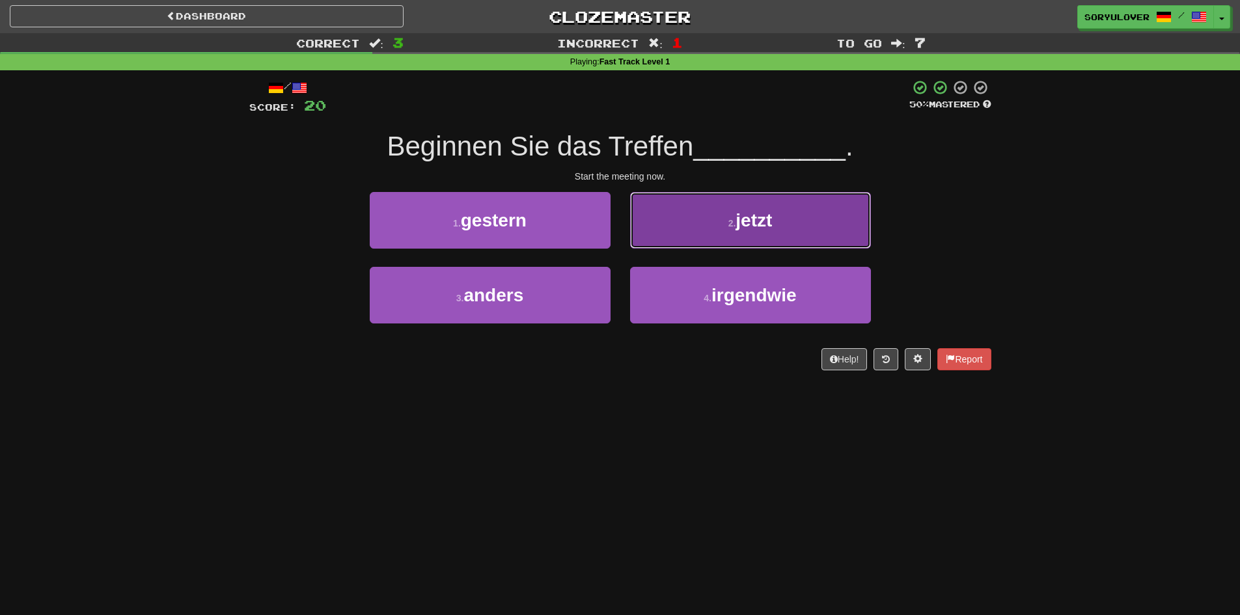
click at [643, 217] on button "2 . jetzt" at bounding box center [750, 220] width 241 height 57
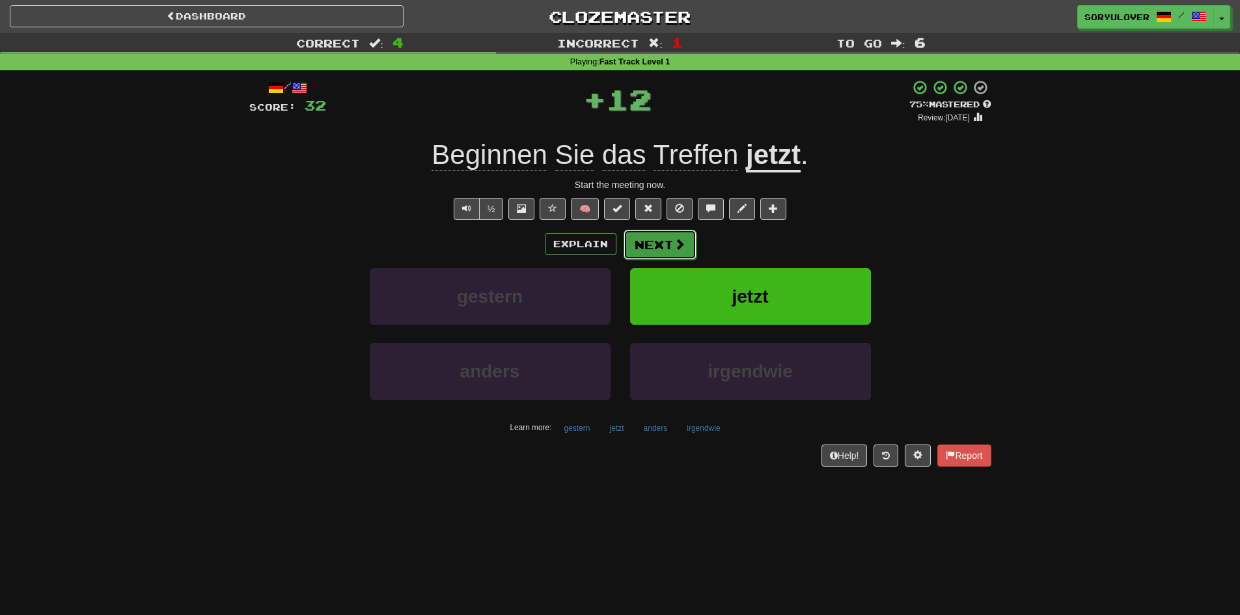
click at [644, 249] on button "Next" at bounding box center [660, 245] width 73 height 30
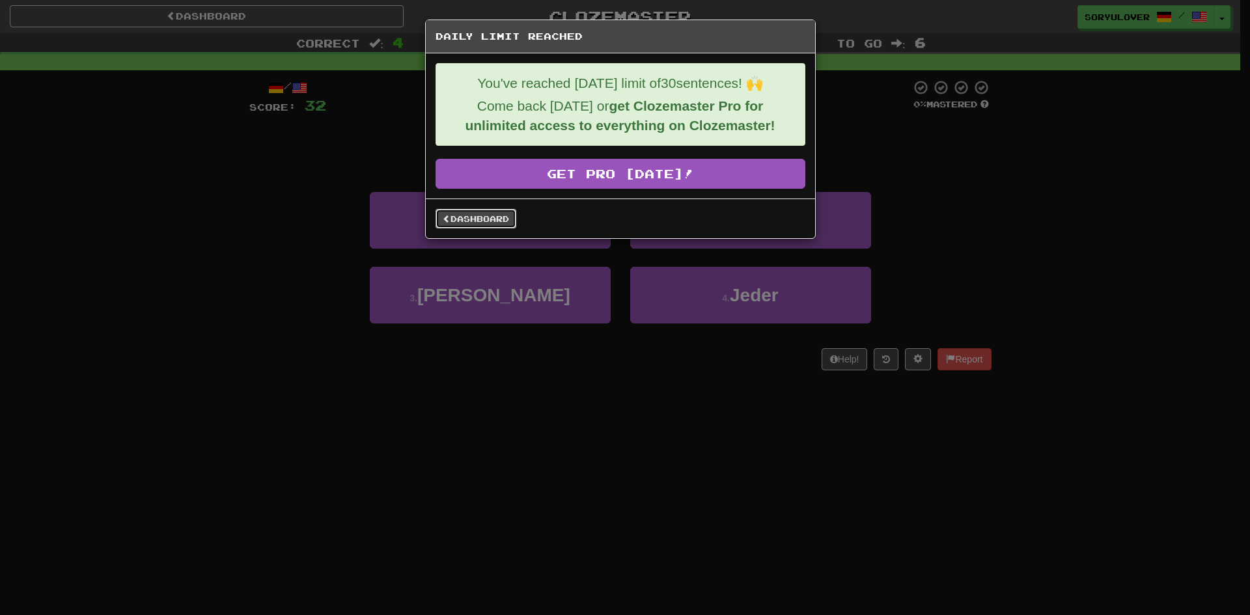
click at [494, 216] on link "Dashboard" at bounding box center [476, 219] width 81 height 20
